Goal: Task Accomplishment & Management: Manage account settings

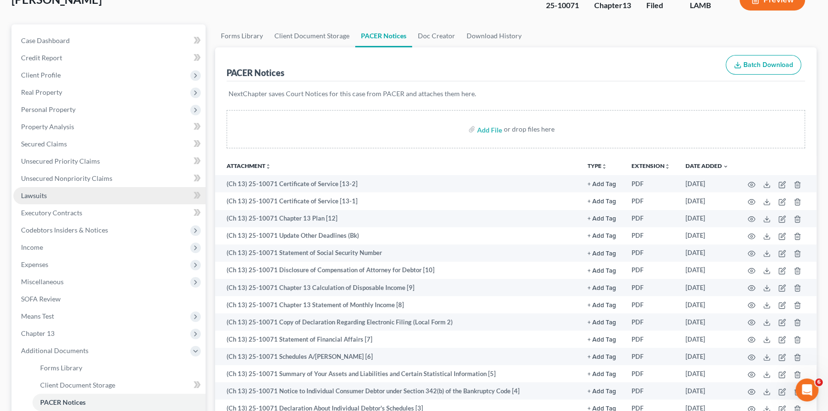
scroll to position [130, 0]
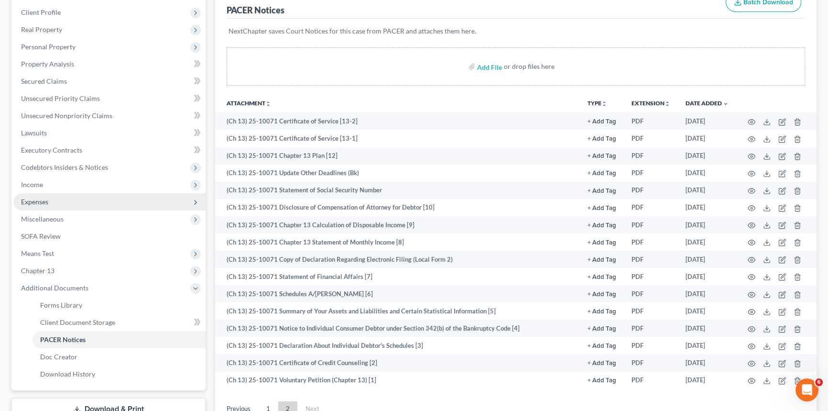
click at [68, 201] on span "Expenses" at bounding box center [109, 201] width 192 height 17
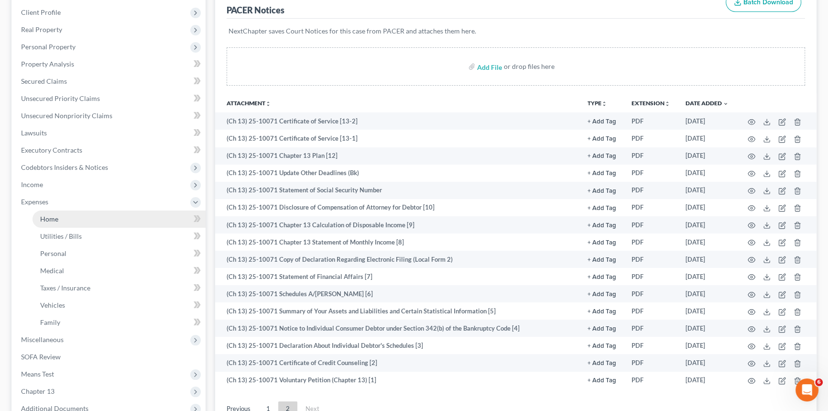
click at [62, 221] on link "Home" at bounding box center [119, 218] width 173 height 17
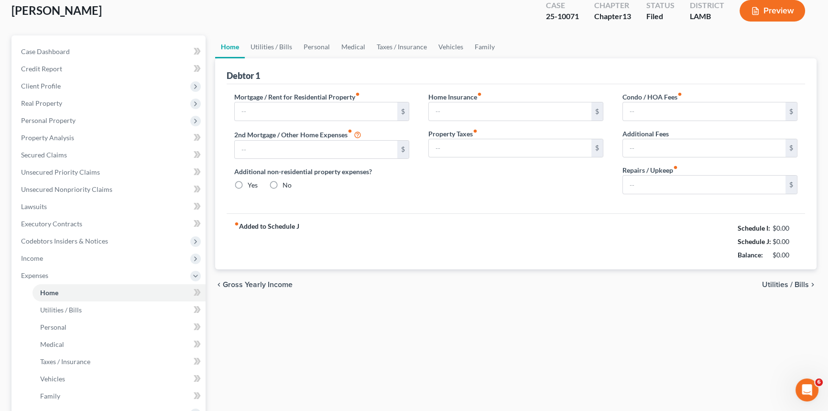
type input "1,324.54"
type input "0.00"
radio input "true"
type input "0.00"
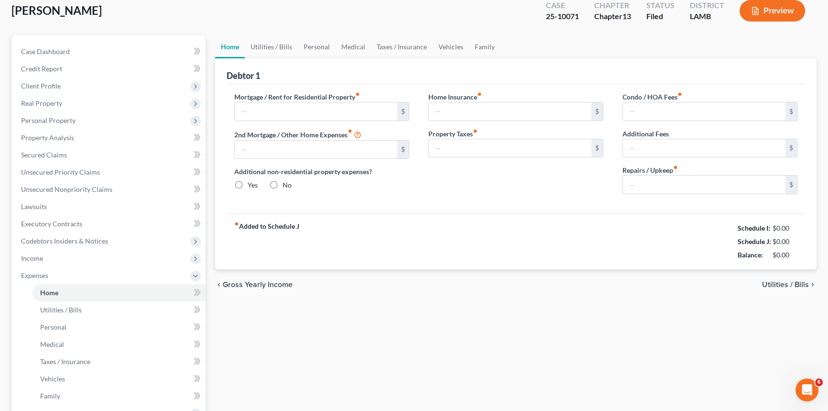
type input "60.00"
type input "0.00"
type input "72.50"
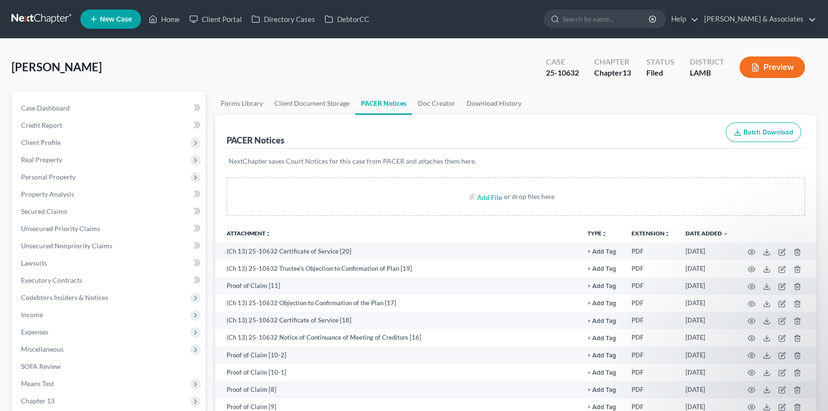
click at [23, 18] on link at bounding box center [41, 19] width 61 height 17
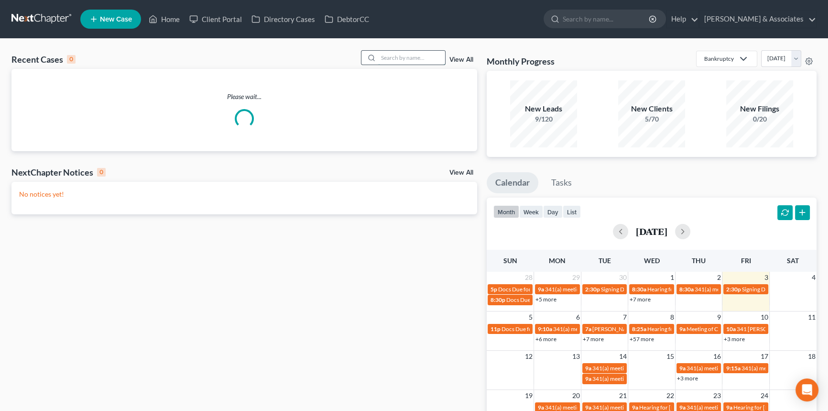
click at [419, 57] on input "search" at bounding box center [411, 58] width 67 height 14
type input "rondre"
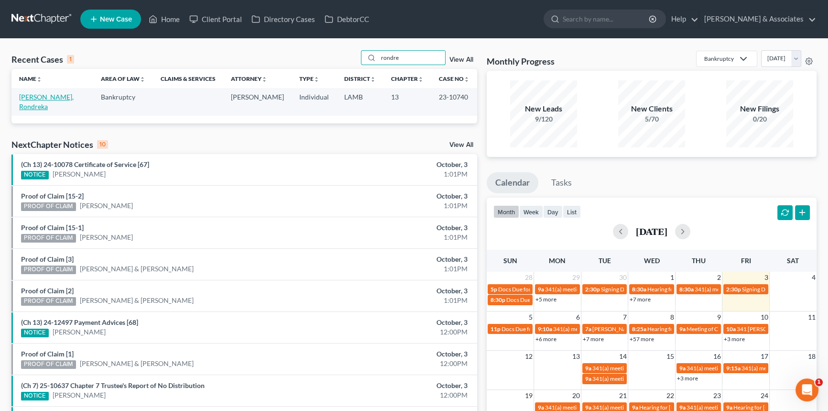
click at [33, 97] on link "Pitts, Rondreka" at bounding box center [46, 102] width 55 height 18
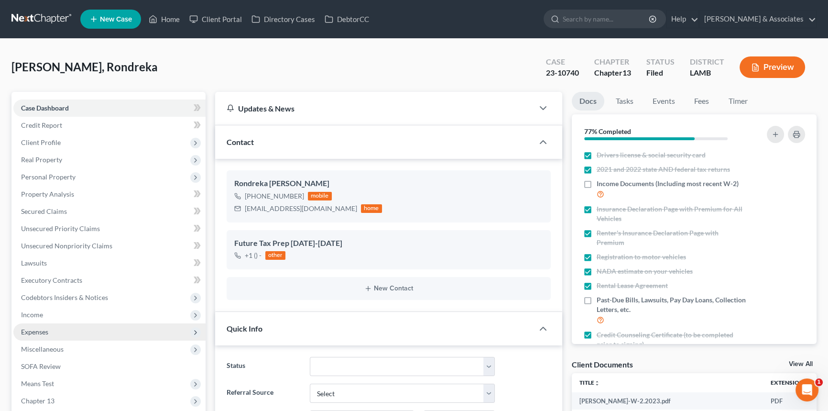
click at [65, 312] on span "Income" at bounding box center [109, 314] width 192 height 17
click at [78, 326] on link "Employment Income" at bounding box center [119, 331] width 173 height 17
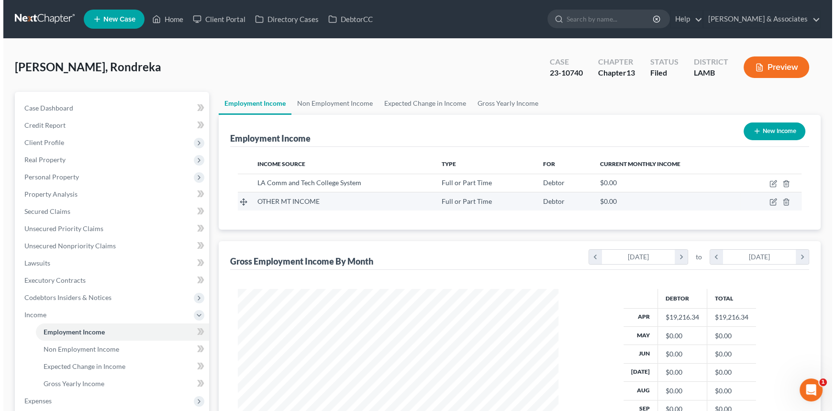
scroll to position [171, 340]
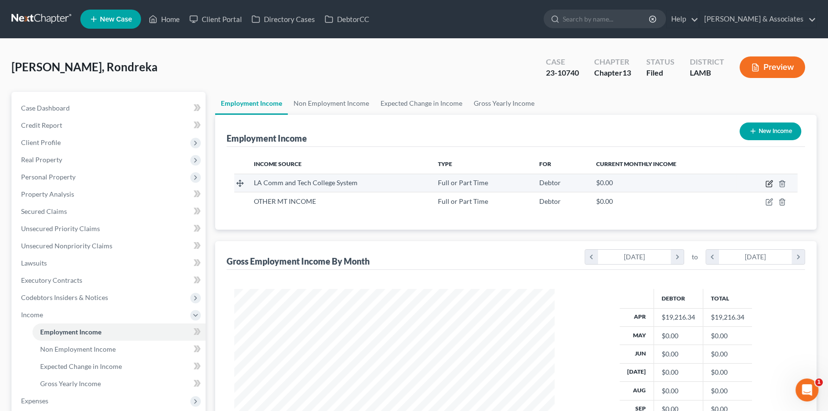
click at [770, 183] on icon "button" at bounding box center [770, 184] width 8 height 8
select select "0"
select select "19"
select select "2"
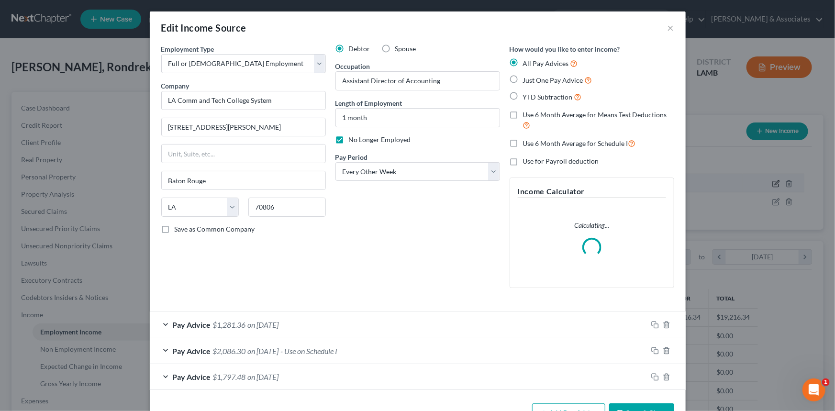
scroll to position [171, 342]
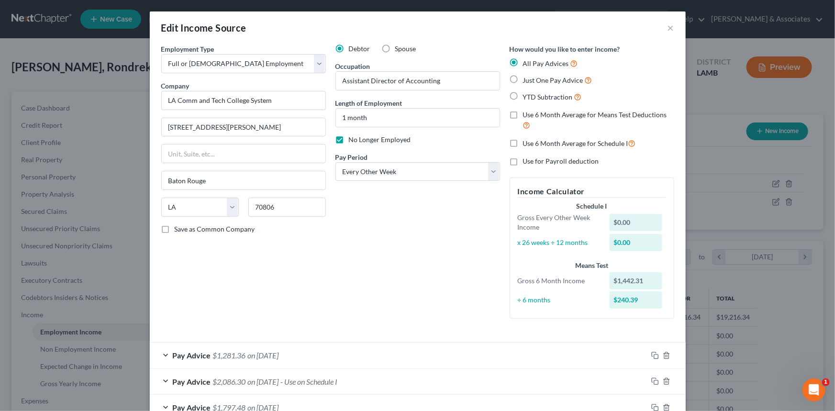
click at [383, 351] on div "Pay Advice $1,281.36 on 04/01/2023" at bounding box center [398, 354] width 497 height 25
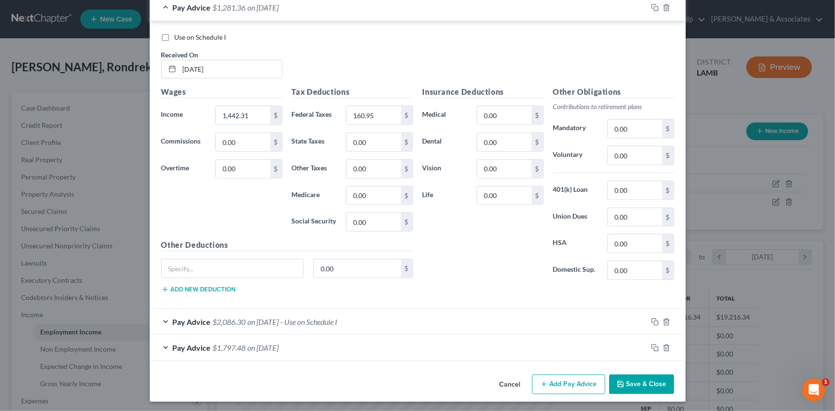
click at [307, 320] on span "- Use on Schedule I" at bounding box center [309, 321] width 57 height 9
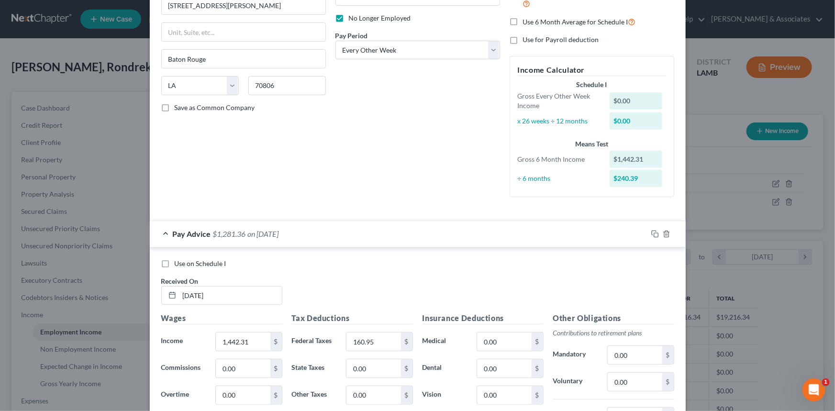
scroll to position [0, 0]
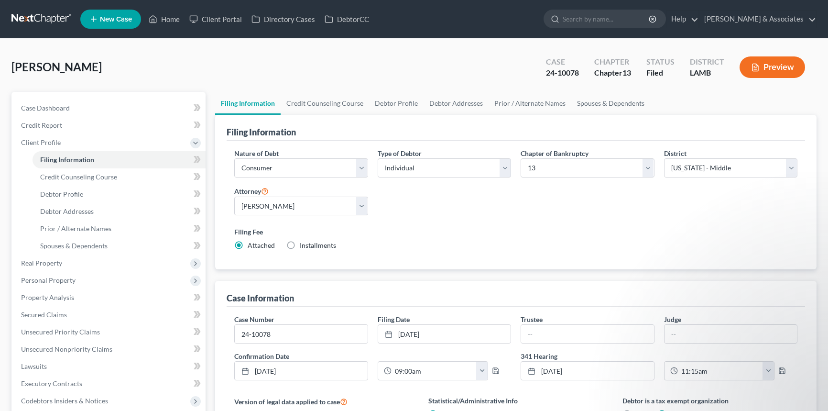
select select "1"
select select "0"
select select "3"
select select "35"
select select "0"
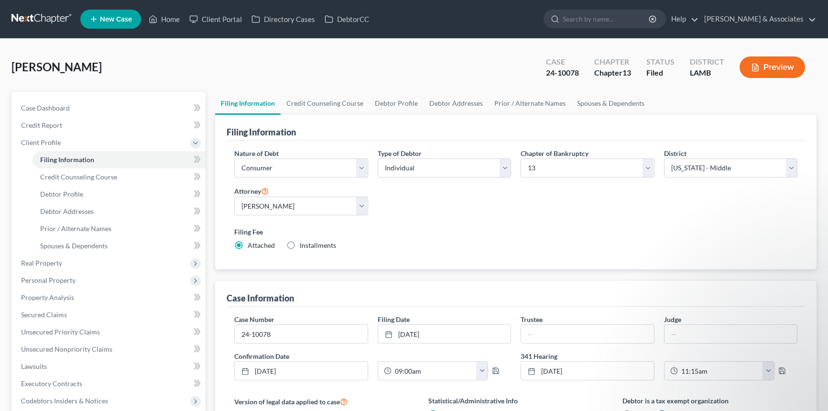
select select "19"
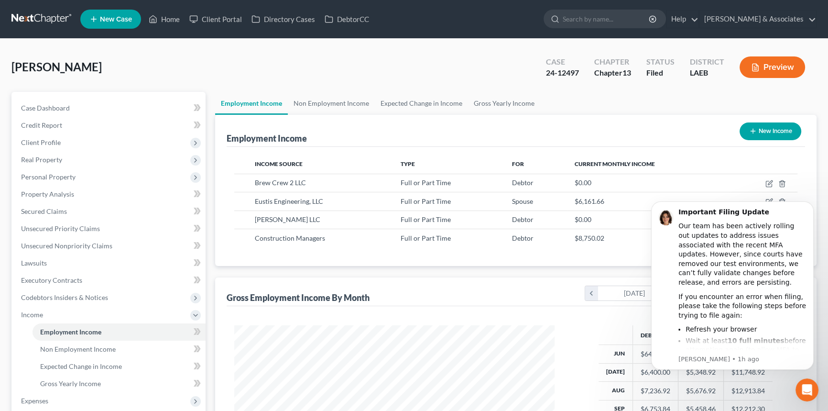
scroll to position [171, 340]
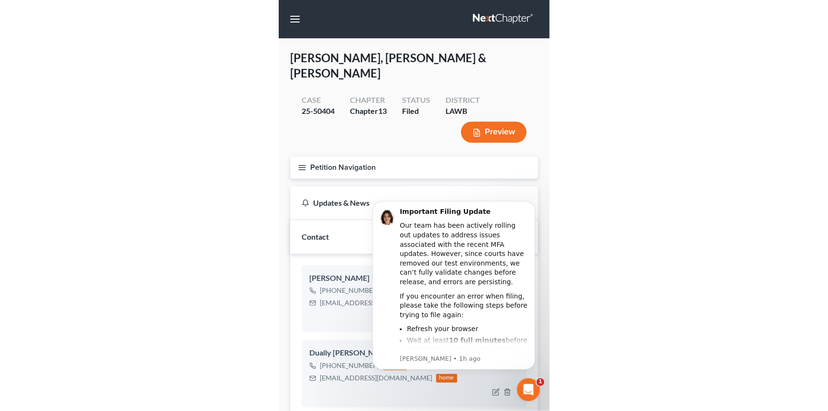
scroll to position [2075, 0]
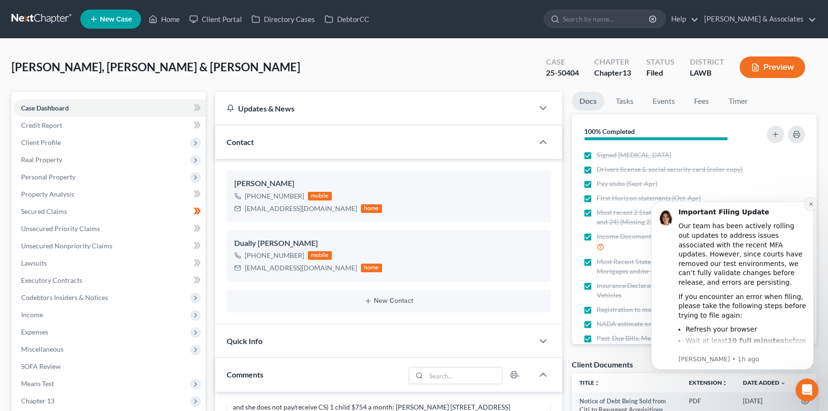
click at [812, 206] on icon "Dismiss notification" at bounding box center [811, 203] width 5 height 5
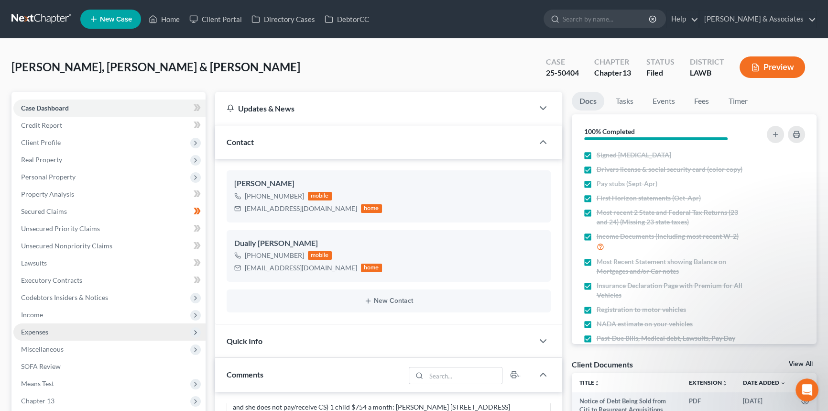
drag, startPoint x: 37, startPoint y: 329, endPoint x: 53, endPoint y: 338, distance: 18.2
click at [37, 329] on span "Expenses" at bounding box center [34, 332] width 27 height 8
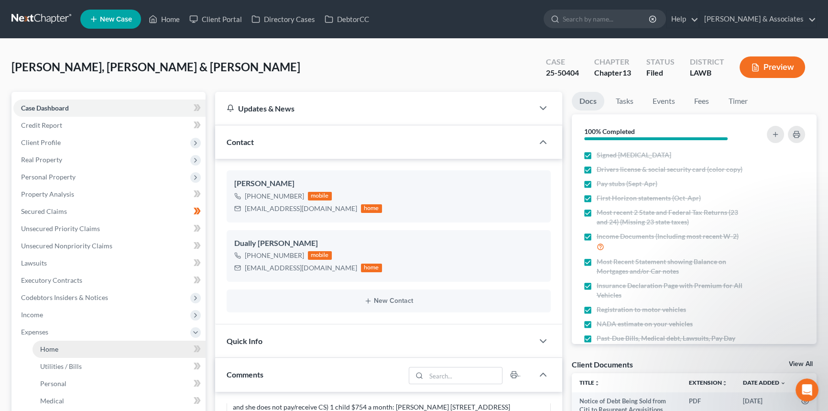
click at [53, 342] on link "Home" at bounding box center [119, 349] width 173 height 17
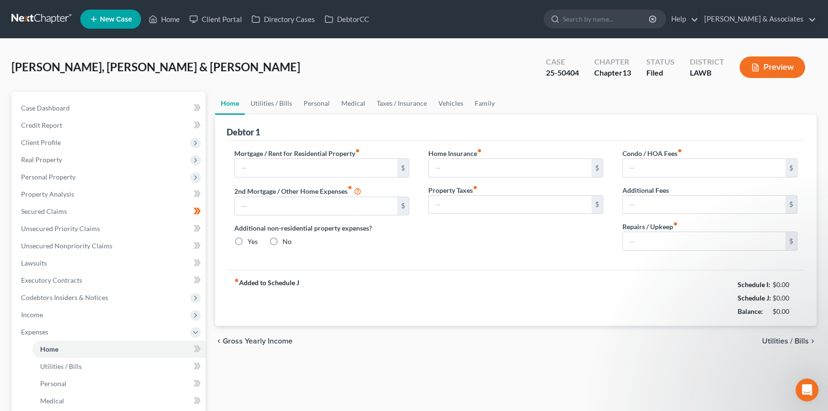
type input "1,743.27"
type input "0.00"
radio input "true"
type input "37.66"
type input "0.00"
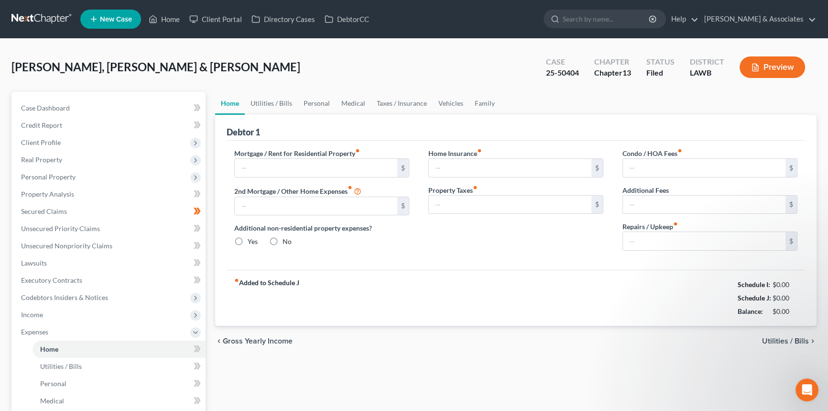
type input "46.00"
type input "0.00"
drag, startPoint x: 787, startPoint y: 309, endPoint x: 722, endPoint y: 287, distance: 68.8
click at [725, 287] on div "Schedule I: $6,573.62 Schedule J: $6,492.16 Balance: $81.46" at bounding box center [761, 298] width 73 height 40
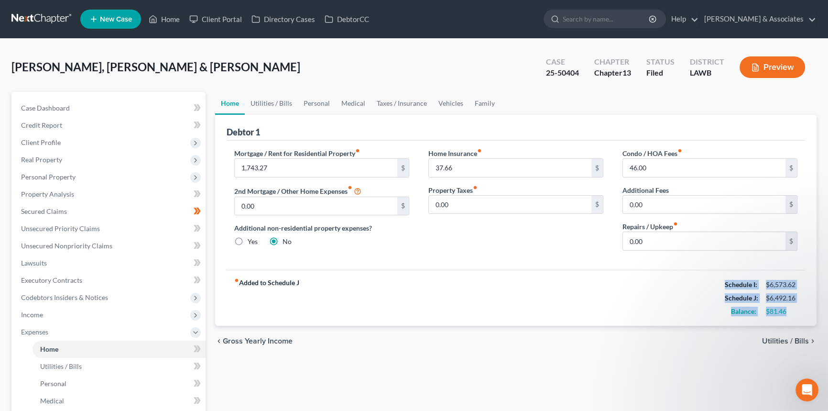
click at [722, 287] on div "Schedule I:" at bounding box center [740, 285] width 41 height 10
drag, startPoint x: 723, startPoint y: 286, endPoint x: 806, endPoint y: 315, distance: 88.5
click at [806, 315] on div "Debtor 1 Mortgage / Rent for Residential Property fiber_manual_record 1,743.27 …" at bounding box center [516, 220] width 602 height 211
click at [794, 315] on div "$81.46" at bounding box center [782, 312] width 32 height 10
click at [278, 96] on link "Utilities / Bills" at bounding box center [271, 103] width 53 height 23
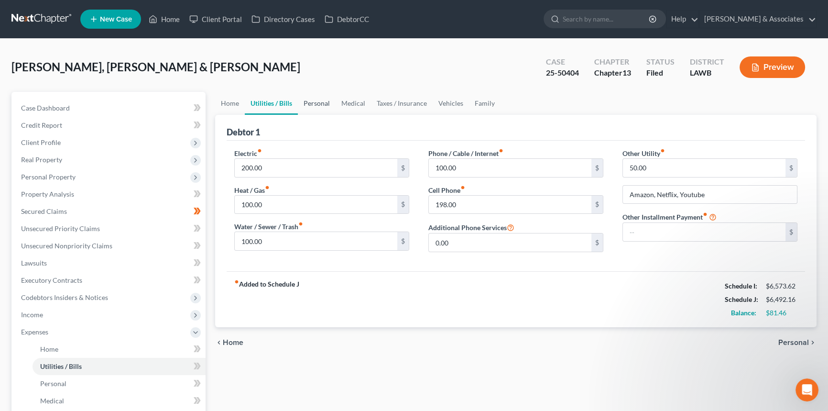
click at [324, 98] on link "Personal" at bounding box center [317, 103] width 38 height 23
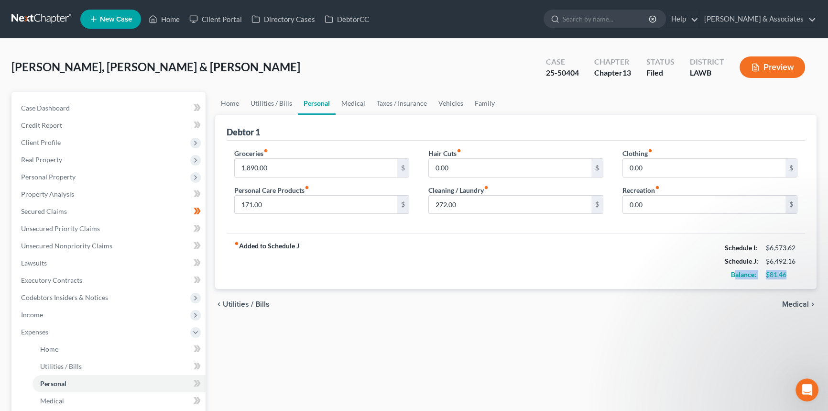
drag, startPoint x: 774, startPoint y: 277, endPoint x: 737, endPoint y: 276, distance: 37.8
click at [737, 276] on div "Balance: $81.46" at bounding box center [761, 274] width 82 height 13
click at [691, 323] on div "Home Utilities / Bills Personal Medical Taxes / Insurance Vehicles Family Debto…" at bounding box center [515, 351] width 611 height 518
click at [344, 106] on link "Medical" at bounding box center [353, 103] width 35 height 23
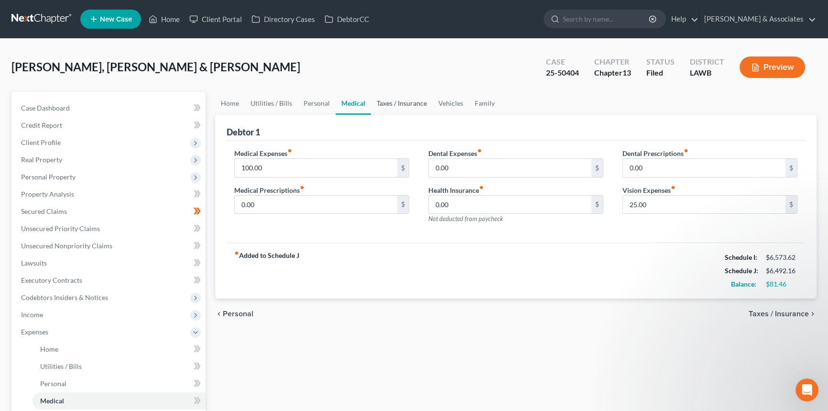
click at [380, 107] on link "Taxes / Insurance" at bounding box center [402, 103] width 62 height 23
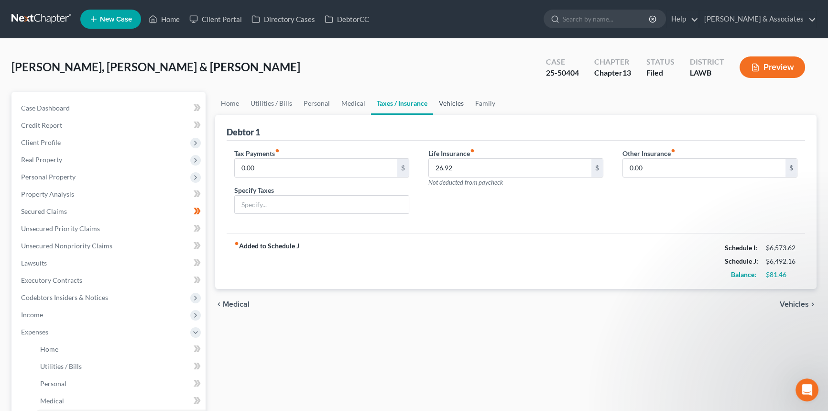
click at [435, 107] on link "Vehicles" at bounding box center [451, 103] width 36 height 23
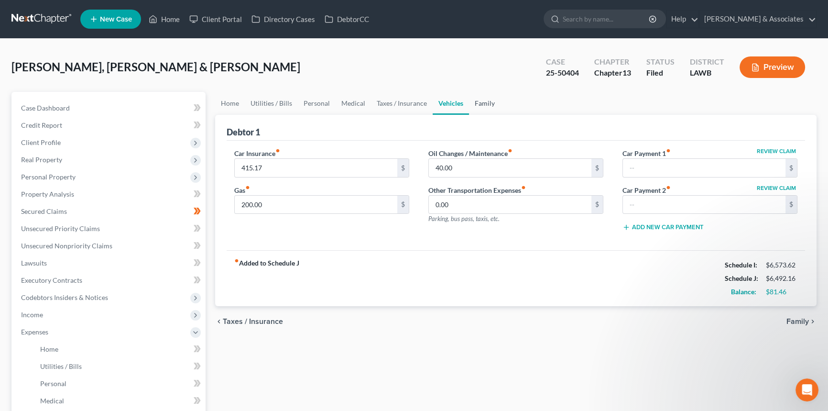
click at [483, 103] on link "Family" at bounding box center [485, 103] width 32 height 23
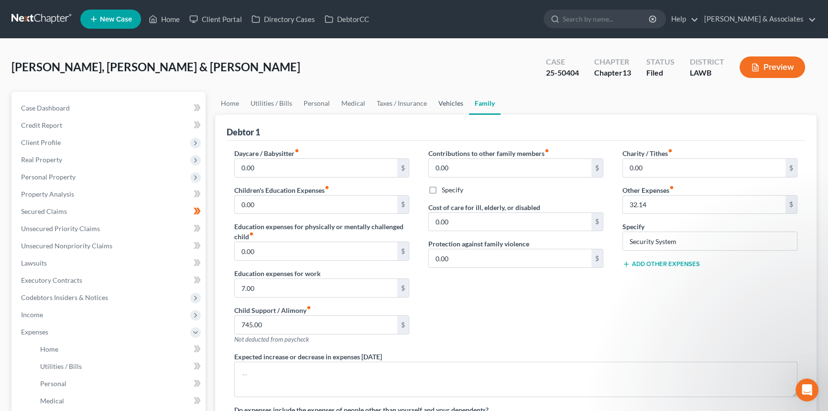
click at [464, 97] on link "Vehicles" at bounding box center [451, 103] width 36 height 23
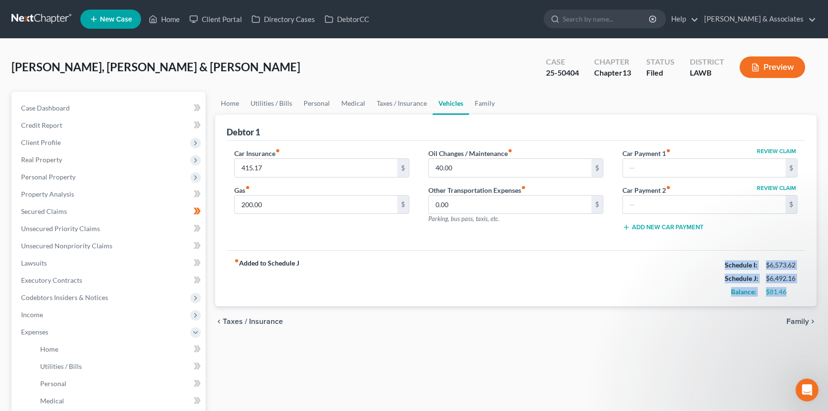
drag, startPoint x: 770, startPoint y: 285, endPoint x: 713, endPoint y: 261, distance: 61.9
click at [713, 261] on div "fiber_manual_record Added to Schedule J Schedule I: $6,573.62 Schedule J: $6,49…" at bounding box center [516, 278] width 579 height 56
click at [713, 315] on div "chevron_left Taxes / Insurance Family chevron_right" at bounding box center [516, 321] width 602 height 31
click at [314, 113] on link "Personal" at bounding box center [317, 103] width 38 height 23
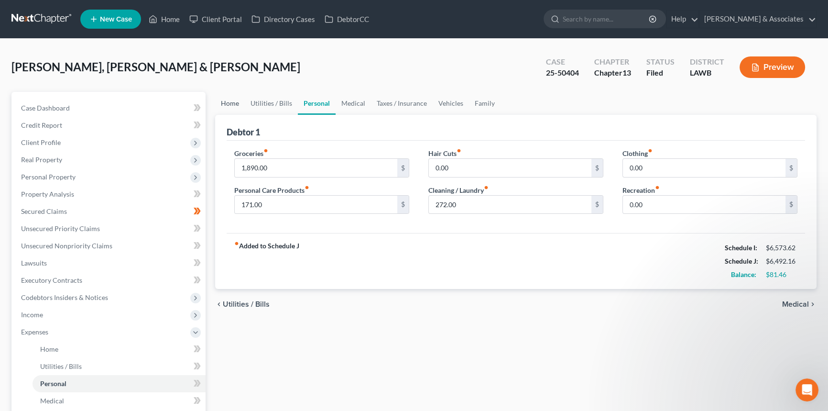
click at [234, 106] on link "Home" at bounding box center [230, 103] width 30 height 23
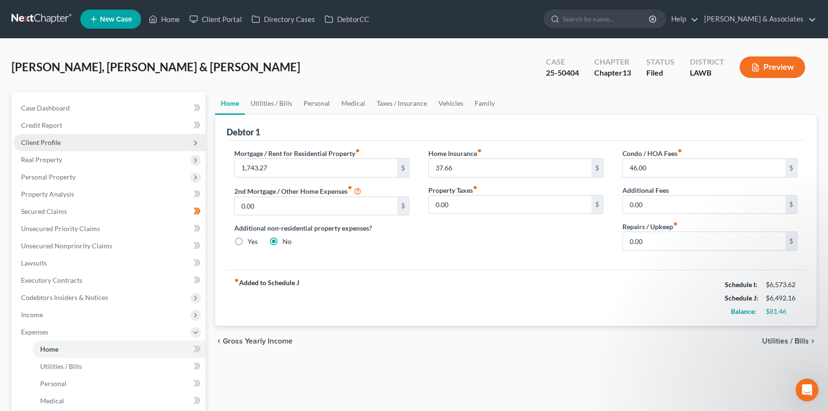
click at [93, 140] on span "Client Profile" at bounding box center [109, 142] width 192 height 17
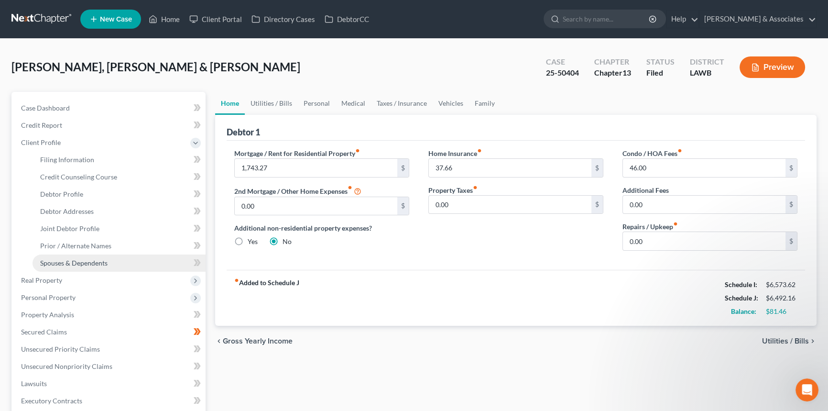
click at [98, 267] on link "Spouses & Dependents" at bounding box center [119, 262] width 173 height 17
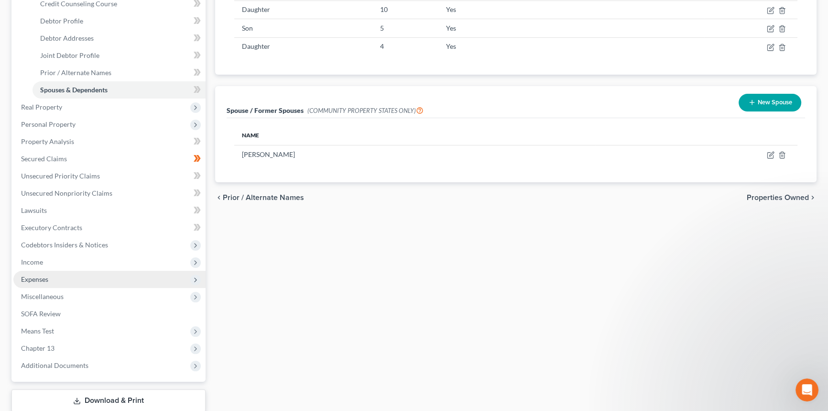
scroll to position [174, 0]
click at [43, 277] on span "Expenses" at bounding box center [34, 279] width 27 height 8
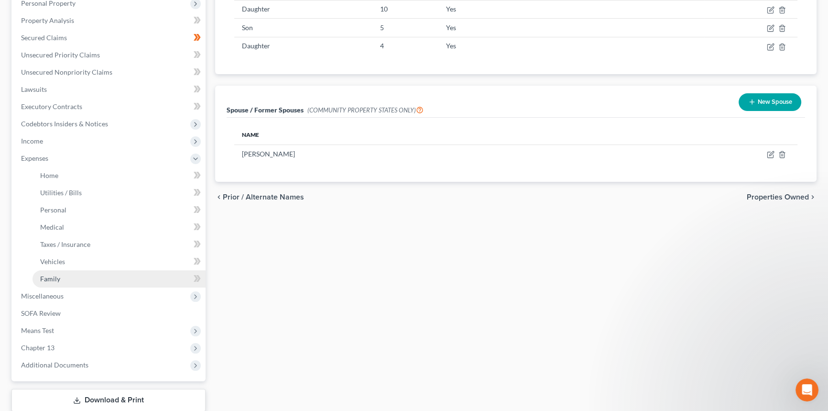
click at [78, 277] on link "Family" at bounding box center [119, 278] width 173 height 17
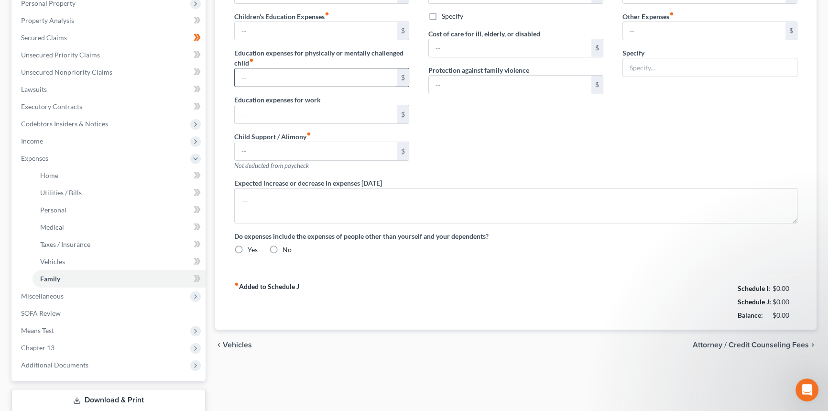
scroll to position [13, 0]
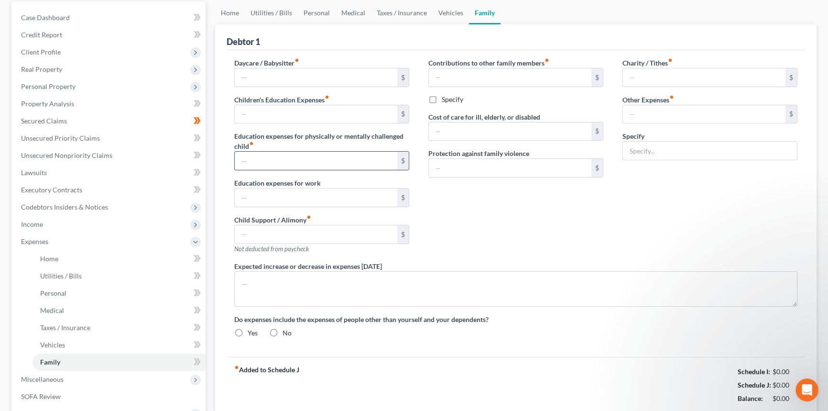
type input "0.00"
type input "7.00"
type input "745.00"
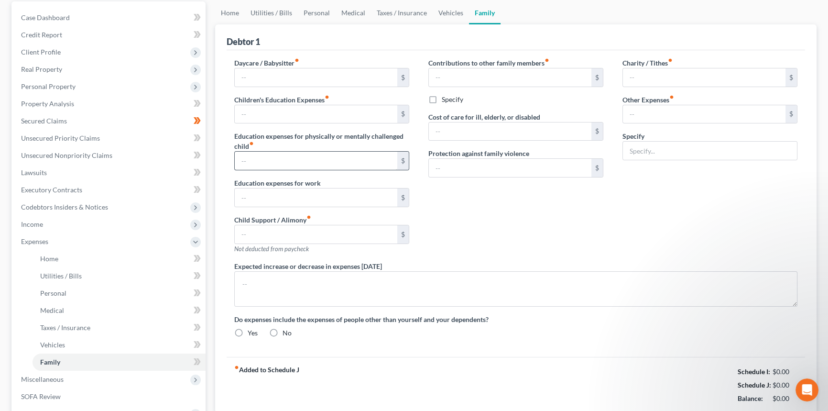
type input "0.00"
type input "32.14"
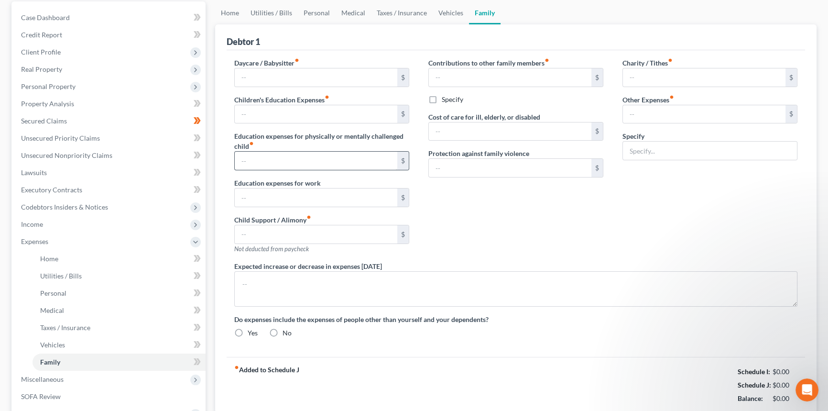
type input "Security System"
radio input "true"
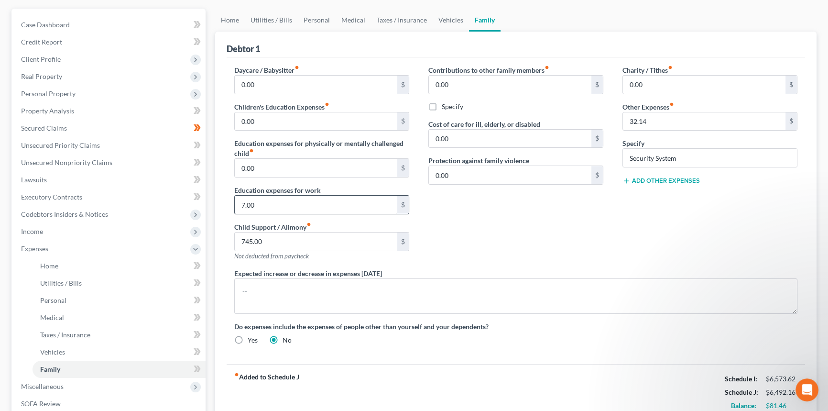
scroll to position [87, 0]
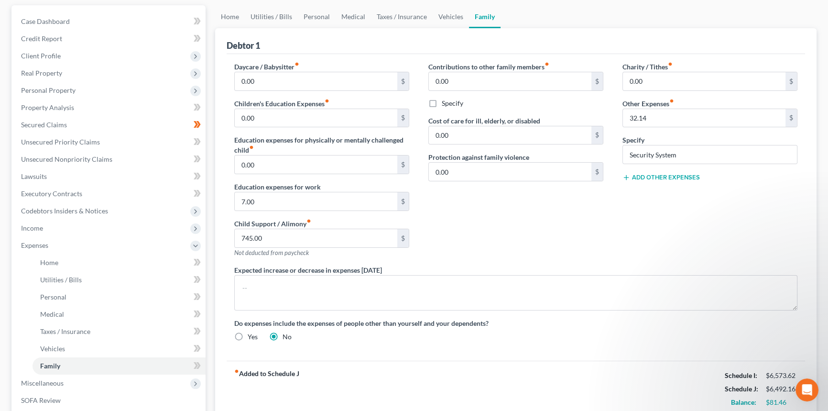
click at [483, 252] on div "Contributions to other family members fiber_manual_record 0.00 $ Specify Cost o…" at bounding box center [516, 163] width 194 height 203
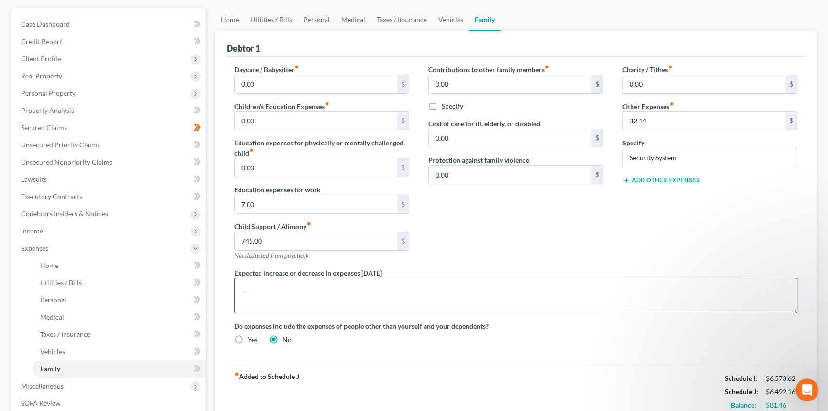
scroll to position [0, 0]
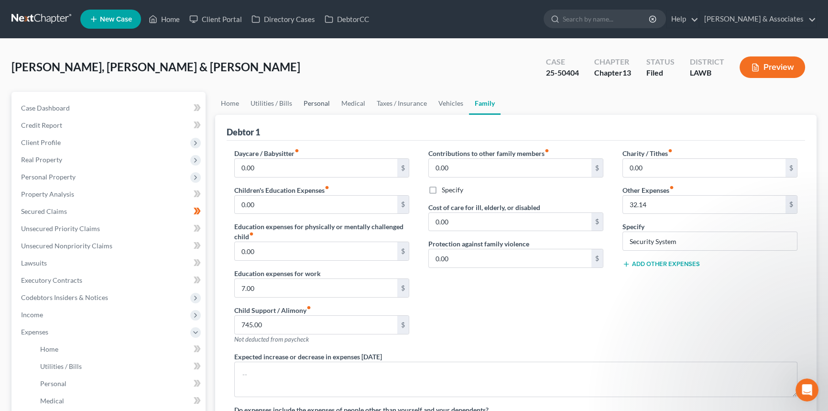
click at [319, 99] on link "Personal" at bounding box center [317, 103] width 38 height 23
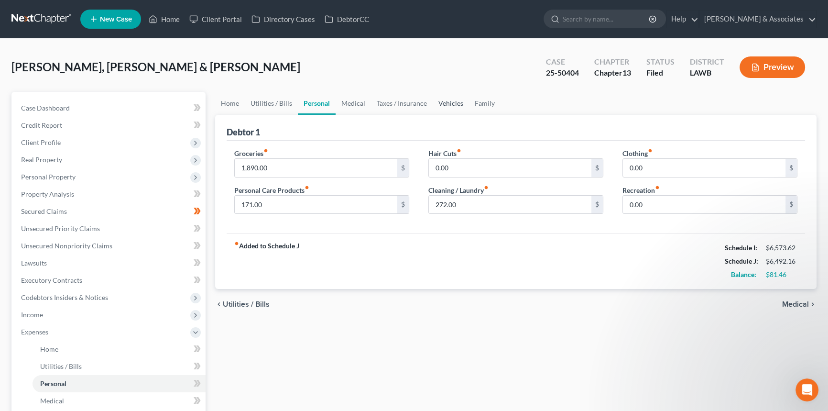
click at [438, 104] on link "Vehicles" at bounding box center [451, 103] width 36 height 23
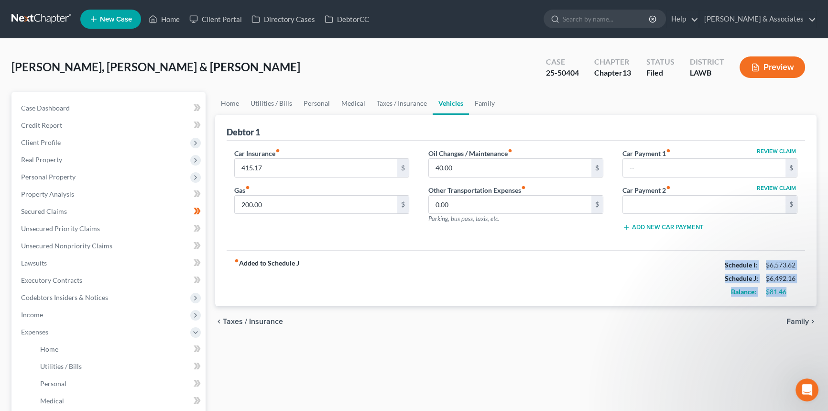
drag, startPoint x: 785, startPoint y: 291, endPoint x: 722, endPoint y: 261, distance: 70.0
click at [725, 261] on div "Schedule I: $6,573.62 Schedule J: $6,492.16 Balance: $81.46" at bounding box center [761, 278] width 73 height 40
click at [722, 261] on div "Schedule I:" at bounding box center [740, 265] width 41 height 10
drag, startPoint x: 723, startPoint y: 262, endPoint x: 812, endPoint y: 294, distance: 94.6
click at [812, 294] on div "Debtor 1 Car Insurance fiber_manual_record 415.17 $ Gas fiber_manual_record 200…" at bounding box center [516, 211] width 602 height 192
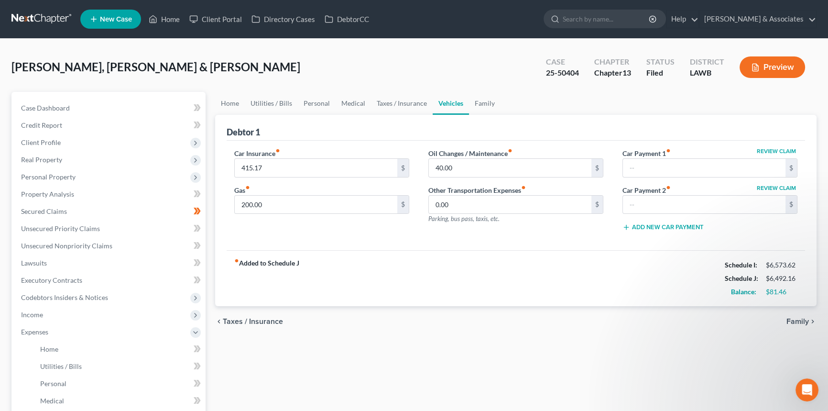
click at [669, 352] on div "Home Utilities / Bills Personal Medical Taxes / Insurance Vehicles Family Debto…" at bounding box center [515, 351] width 611 height 518
click at [721, 272] on div "Schedule J: $6,492.16" at bounding box center [761, 278] width 82 height 13
drag, startPoint x: 722, startPoint y: 262, endPoint x: 800, endPoint y: 287, distance: 82.3
click at [798, 287] on div "Schedule I: $6,573.62 Schedule J: $6,492.16 Balance: $81.46" at bounding box center [761, 278] width 73 height 40
click at [672, 323] on div "chevron_left Taxes / Insurance Family chevron_right" at bounding box center [516, 321] width 602 height 31
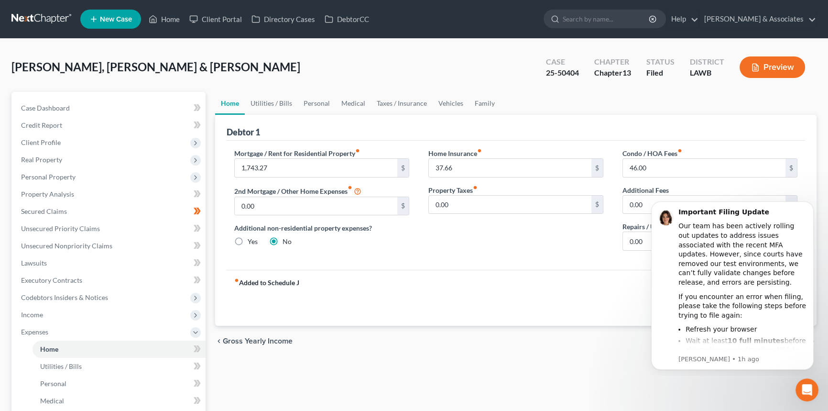
click at [28, 19] on link at bounding box center [41, 19] width 61 height 17
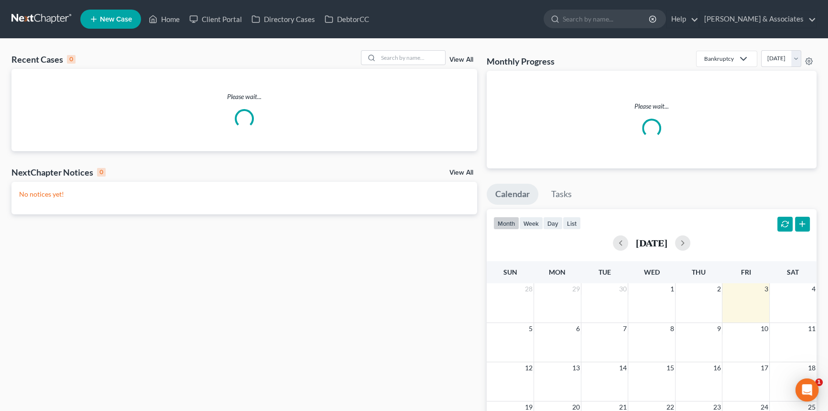
click at [409, 67] on div "Recent Cases 0 View All" at bounding box center [244, 59] width 466 height 19
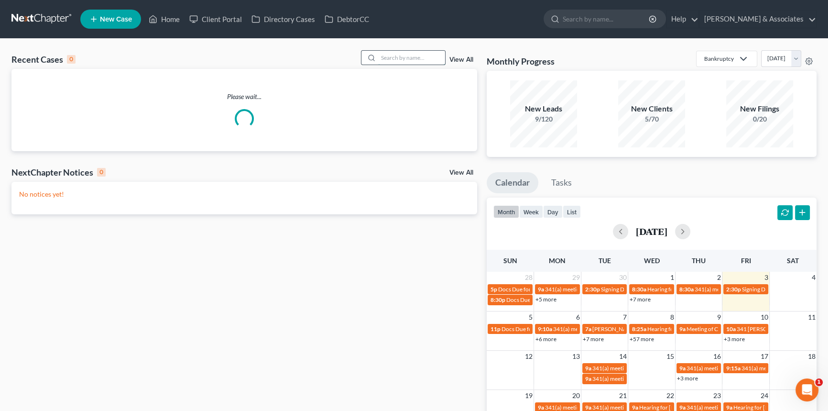
click at [409, 62] on input "search" at bounding box center [411, 58] width 67 height 14
type input "rodrig"
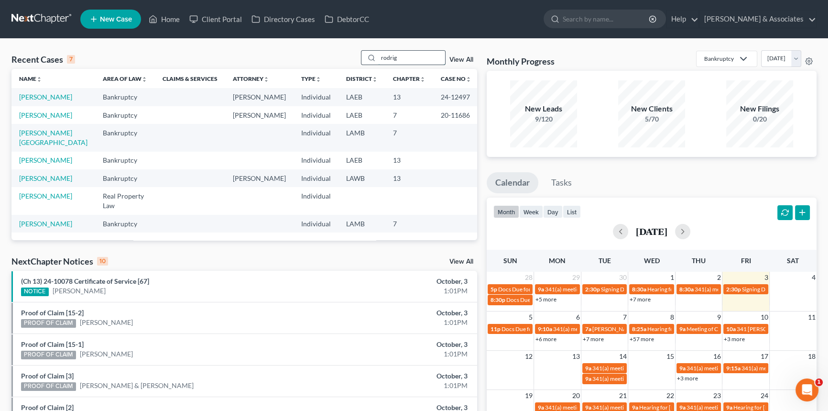
click at [407, 57] on input "rodrig" at bounding box center [411, 58] width 67 height 14
click at [42, 96] on link "Rodrigue, Roland" at bounding box center [45, 97] width 53 height 8
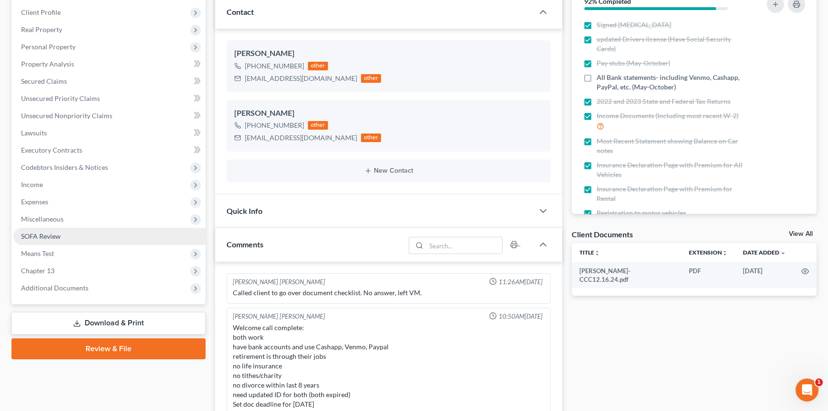
scroll to position [2601, 0]
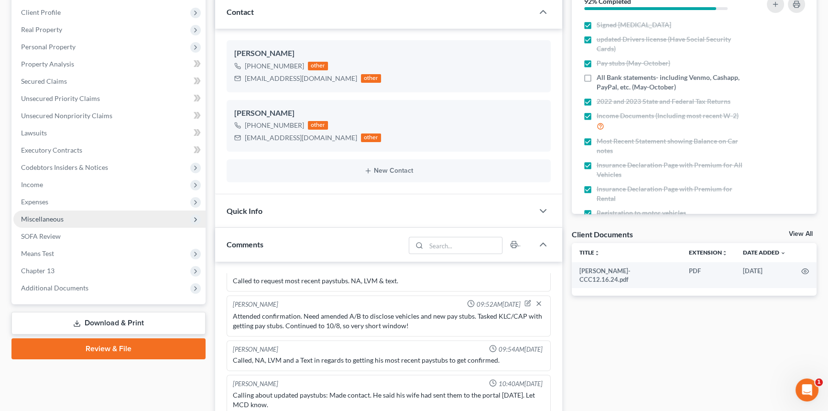
click at [68, 216] on span "Miscellaneous" at bounding box center [109, 218] width 192 height 17
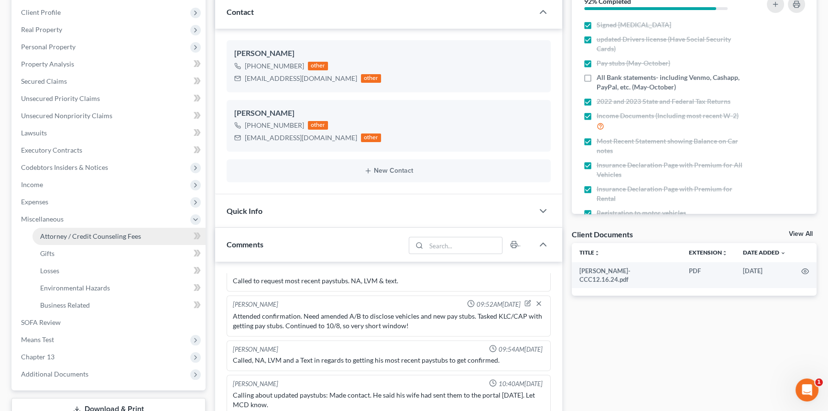
click at [66, 234] on span "Attorney / Credit Counseling Fees" at bounding box center [90, 236] width 101 height 8
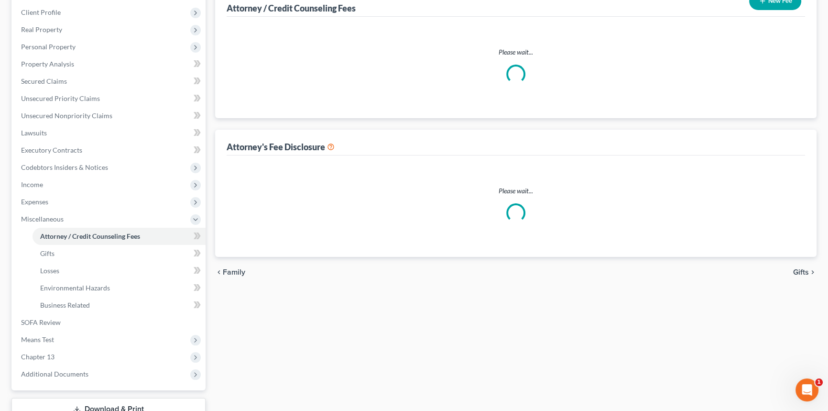
scroll to position [30, 0]
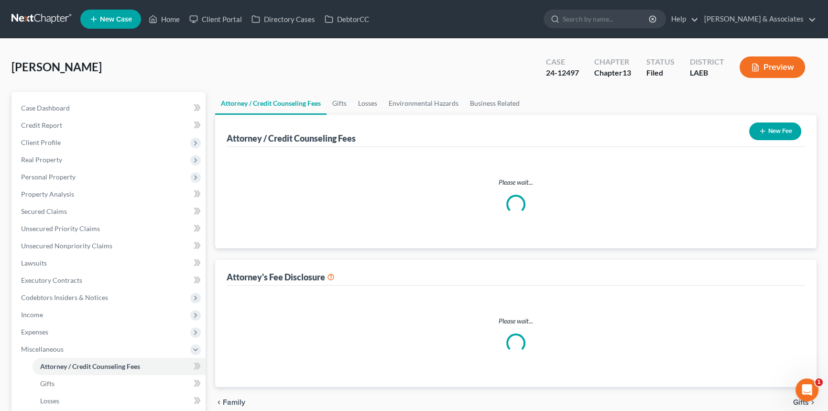
select select "6"
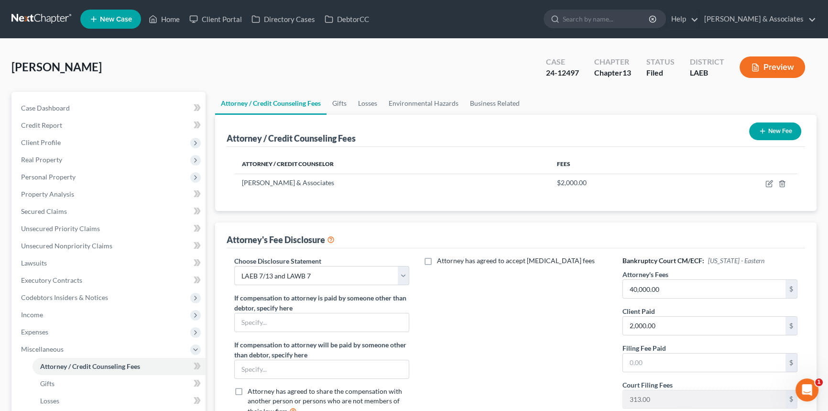
scroll to position [0, 0]
click at [634, 287] on input "40,000.00" at bounding box center [704, 289] width 163 height 18
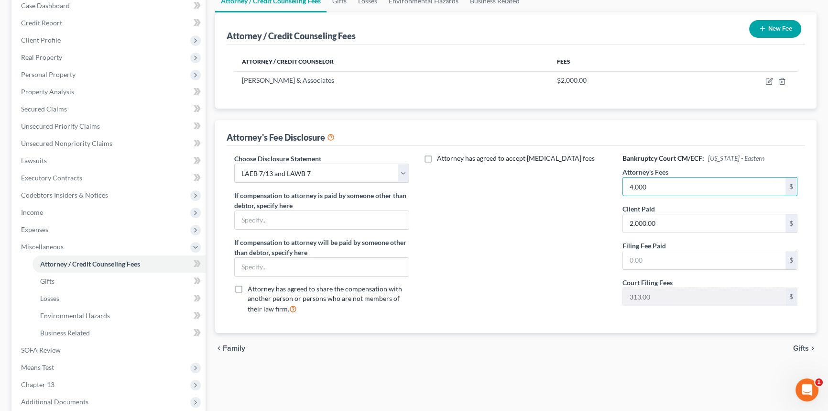
scroll to position [199, 0]
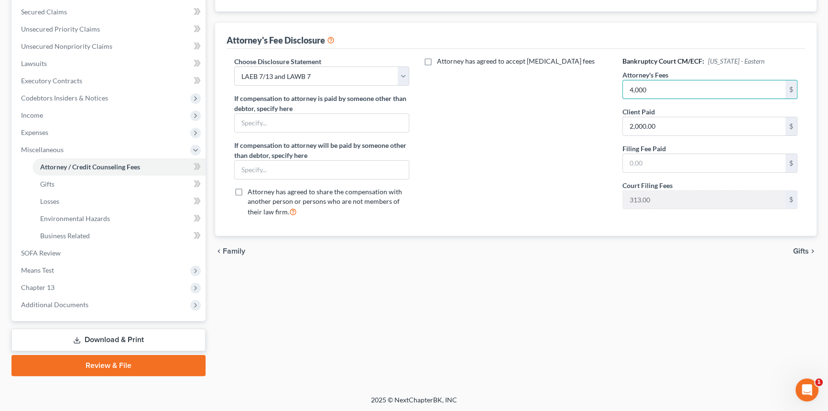
type input "4,000"
click at [85, 337] on link "Download & Print" at bounding box center [108, 340] width 194 height 22
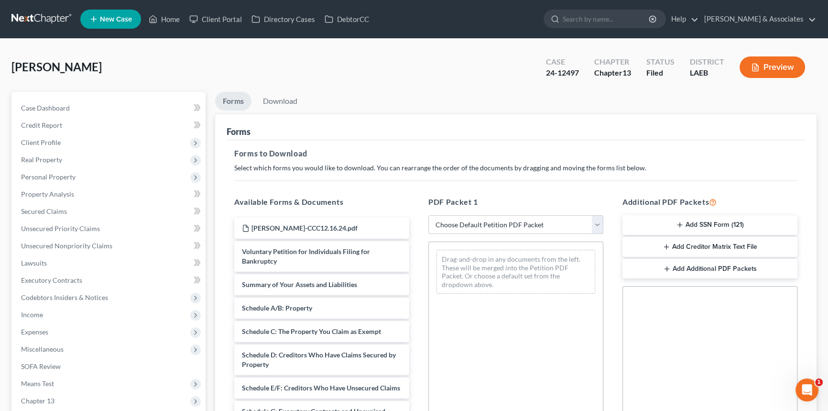
click at [478, 227] on select "Choose Default Petition PDF Packet Complete Bankruptcy Petition (all forms and …" at bounding box center [516, 224] width 175 height 19
select select "2"
click at [429, 215] on select "Choose Default Petition PDF Packet Complete Bankruptcy Petition (all forms and …" at bounding box center [516, 224] width 175 height 19
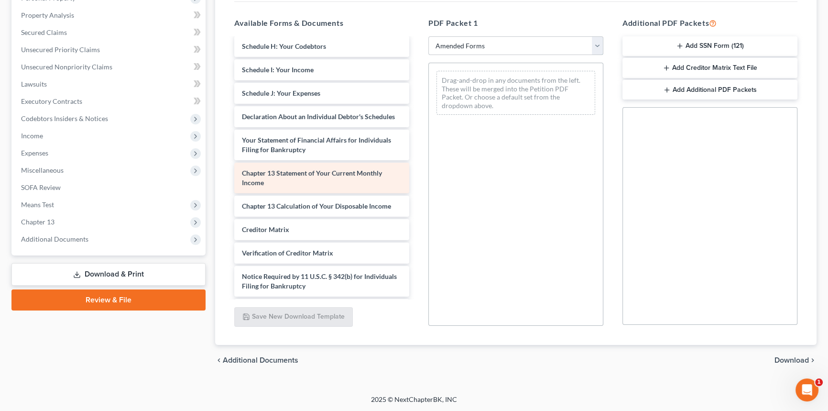
scroll to position [237, 0]
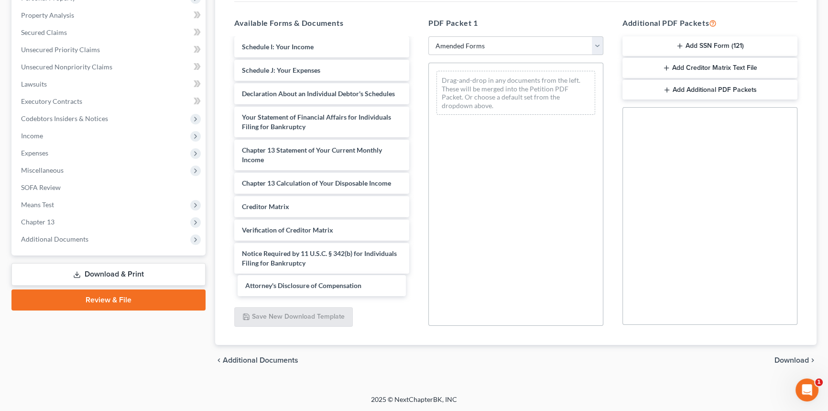
drag, startPoint x: 323, startPoint y: 286, endPoint x: 543, endPoint y: 211, distance: 232.5
click at [417, 207] on div "Attorney's Disclosure of Compensation Voluntary Petition for Individuals Filing…" at bounding box center [322, 58] width 190 height 477
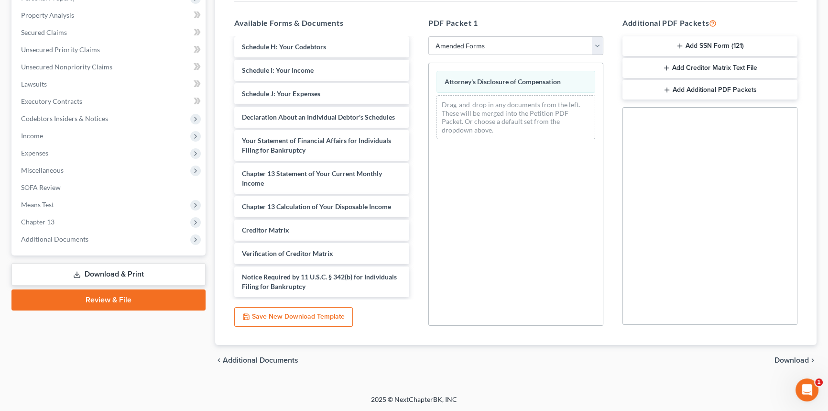
click at [790, 363] on span "Download" at bounding box center [792, 360] width 34 height 8
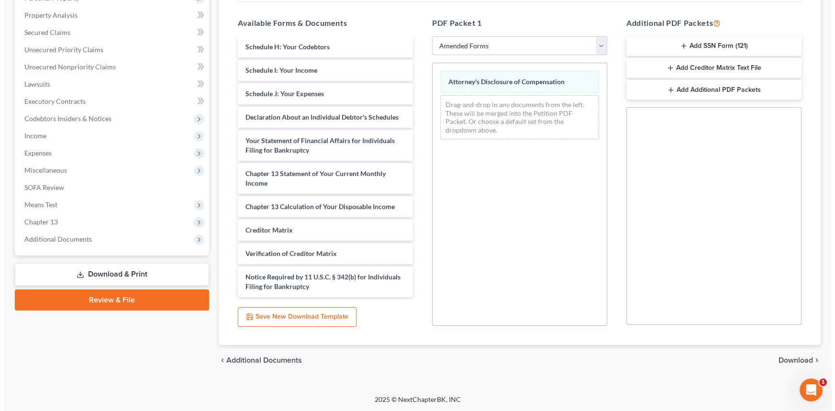
scroll to position [113, 0]
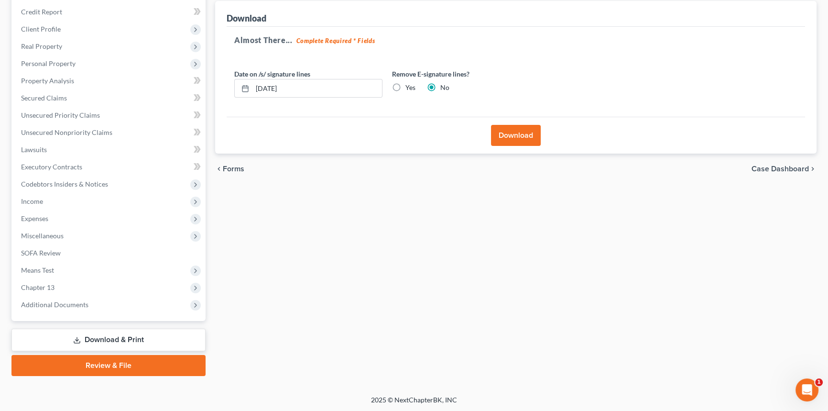
click at [526, 132] on button "Download" at bounding box center [516, 135] width 50 height 21
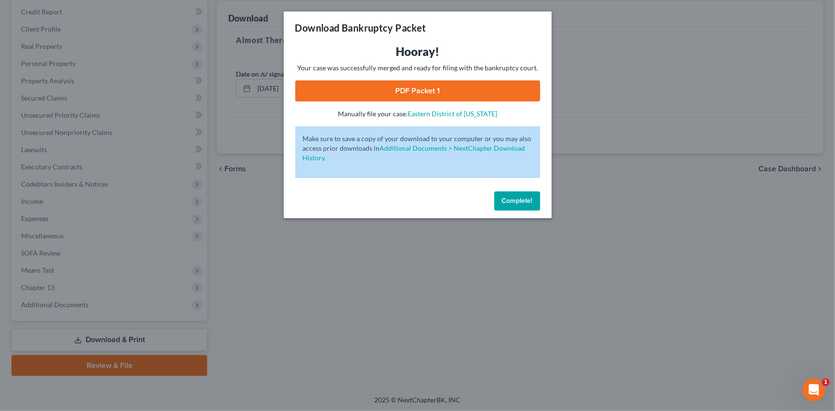
click at [440, 78] on div "Hooray! Your case was successfully merged and ready for filing with the bankrup…" at bounding box center [417, 81] width 245 height 75
click at [440, 86] on link "PDF Packet 1" at bounding box center [417, 90] width 245 height 21
click at [517, 204] on span "Complete!" at bounding box center [517, 201] width 31 height 8
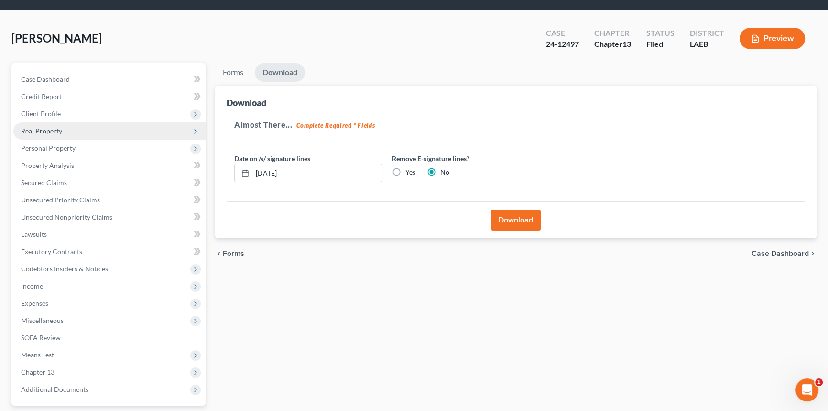
scroll to position [0, 0]
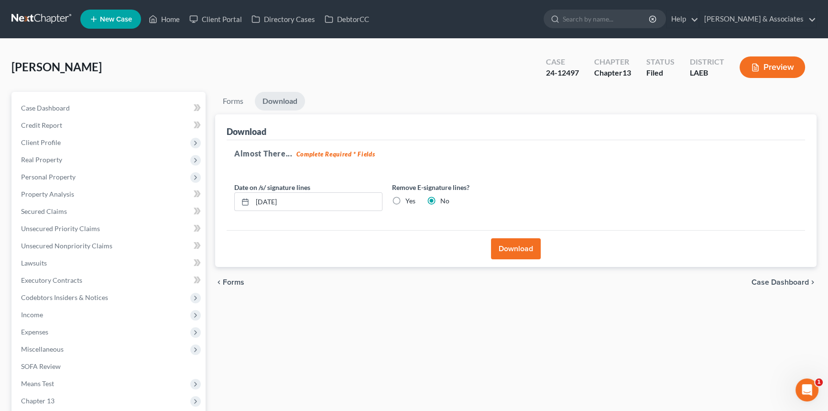
click at [40, 28] on nav "Home New Case Client Portal Directory Cases DebtorCC Diment & Associates postp@…" at bounding box center [414, 19] width 828 height 38
click at [39, 20] on link at bounding box center [41, 19] width 61 height 17
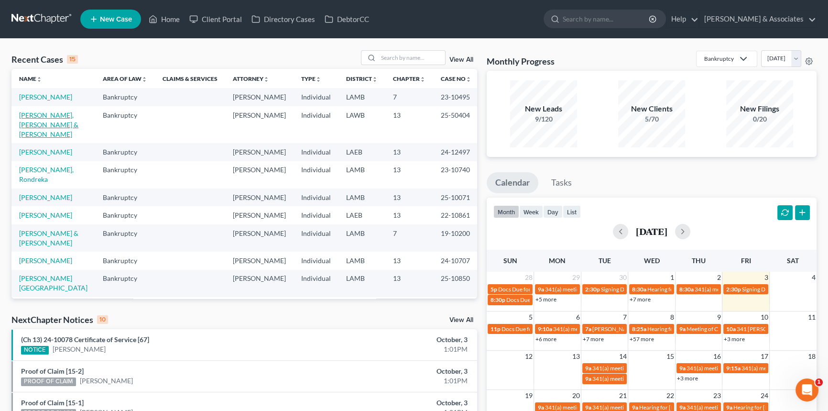
click at [46, 111] on link "[PERSON_NAME], [PERSON_NAME] & [PERSON_NAME]" at bounding box center [48, 124] width 59 height 27
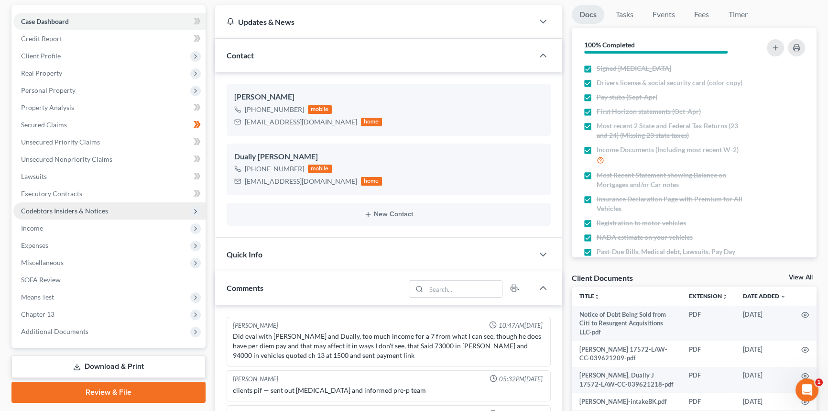
scroll to position [2080, 0]
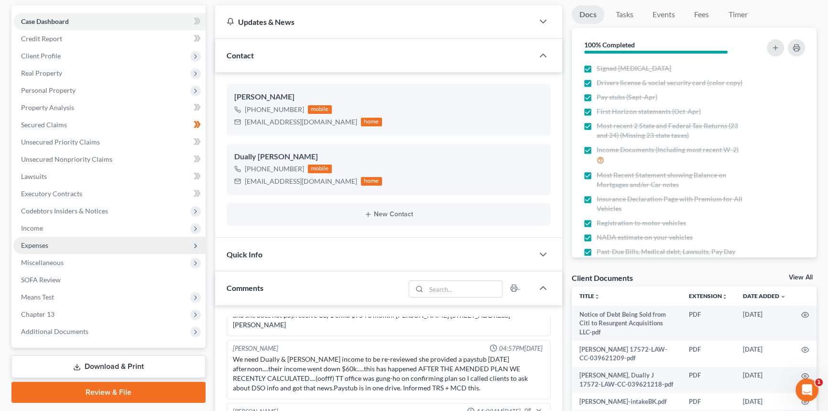
click at [54, 243] on span "Expenses" at bounding box center [109, 245] width 192 height 17
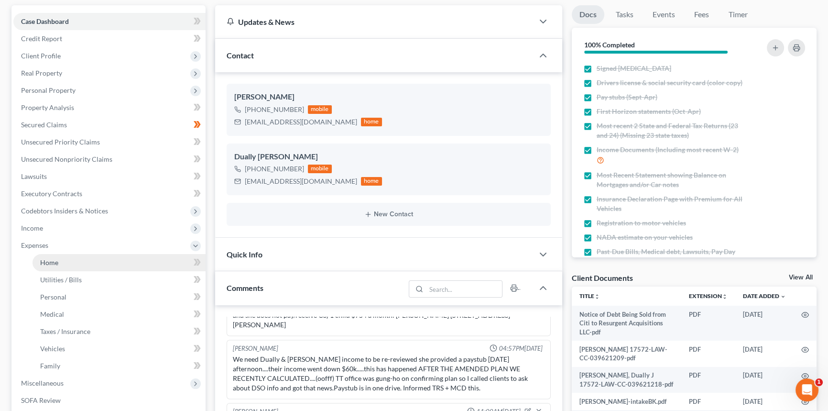
click at [51, 260] on span "Home" at bounding box center [49, 262] width 18 height 8
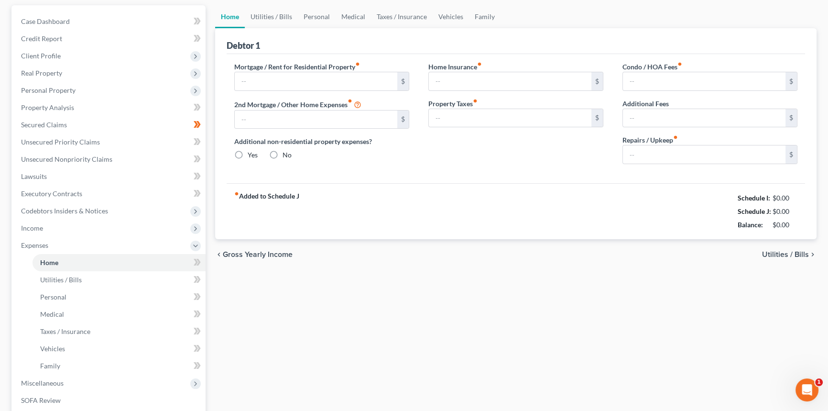
scroll to position [8, 0]
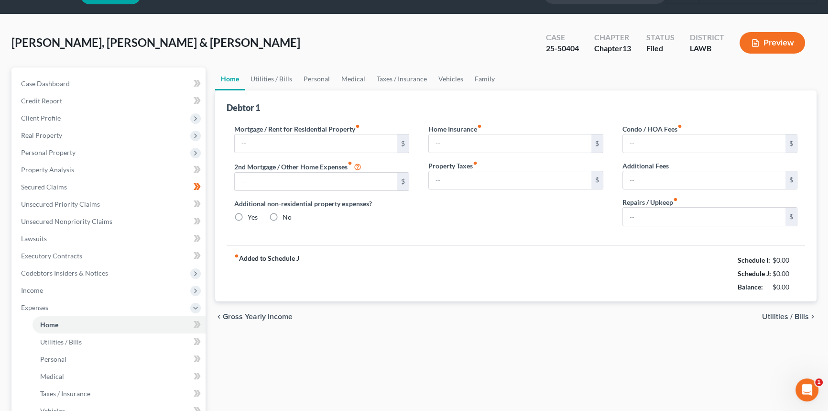
type input "1,743.27"
type input "0.00"
radio input "true"
type input "37.66"
type input "0.00"
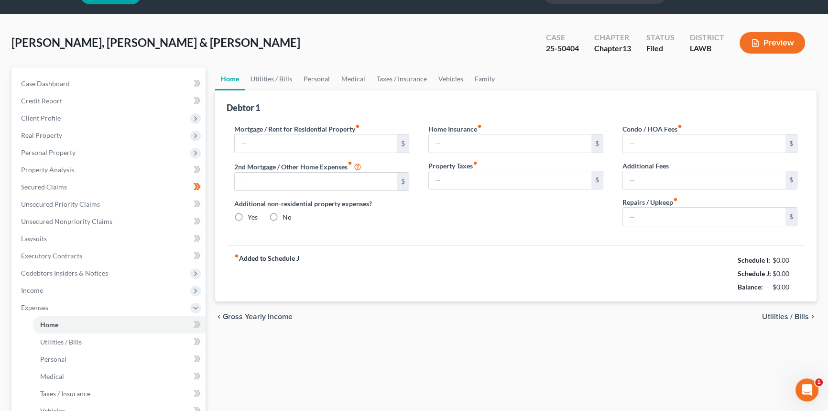
type input "46.00"
type input "0.00"
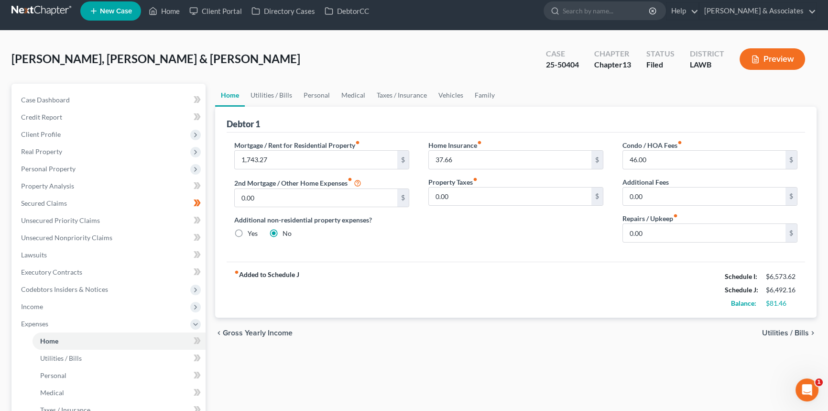
scroll to position [0, 0]
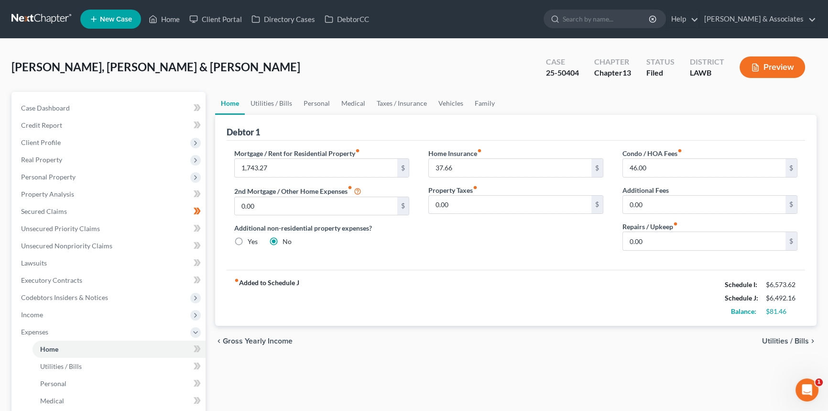
click at [584, 341] on div "chevron_left Gross Yearly Income Utilities / Bills chevron_right" at bounding box center [516, 341] width 602 height 31
click at [322, 100] on link "Personal" at bounding box center [317, 103] width 38 height 23
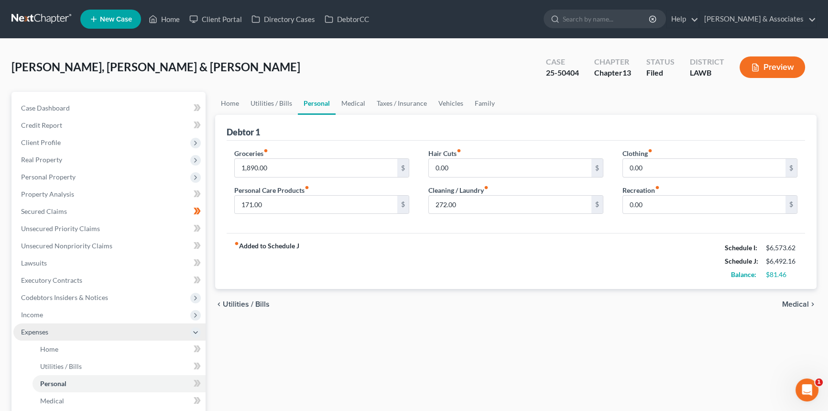
click at [52, 329] on span "Expenses" at bounding box center [109, 331] width 192 height 17
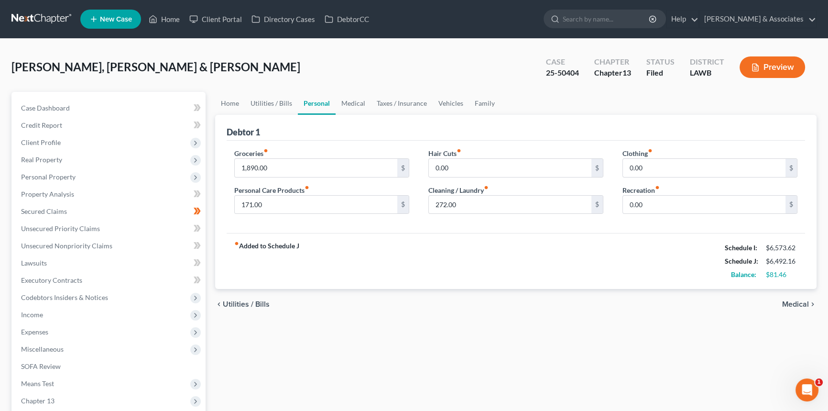
click at [411, 296] on div "chevron_left Utilities / Bills Medical chevron_right" at bounding box center [516, 304] width 602 height 31
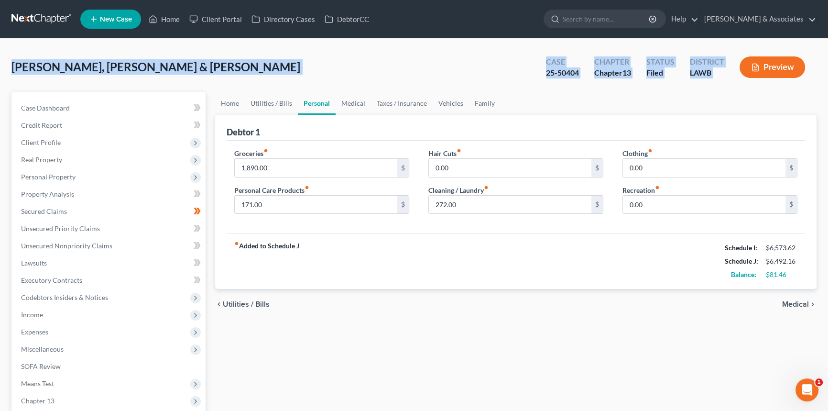
drag, startPoint x: 13, startPoint y: 67, endPoint x: 762, endPoint y: 78, distance: 748.6
click at [762, 78] on div "Robicheaux, Dually & Josie Upgraded Case 25-50404 Chapter Chapter 13 Status Fil…" at bounding box center [413, 71] width 805 height 42
click at [77, 74] on div "Robicheaux, Dually & Josie Upgraded" at bounding box center [155, 66] width 289 height 15
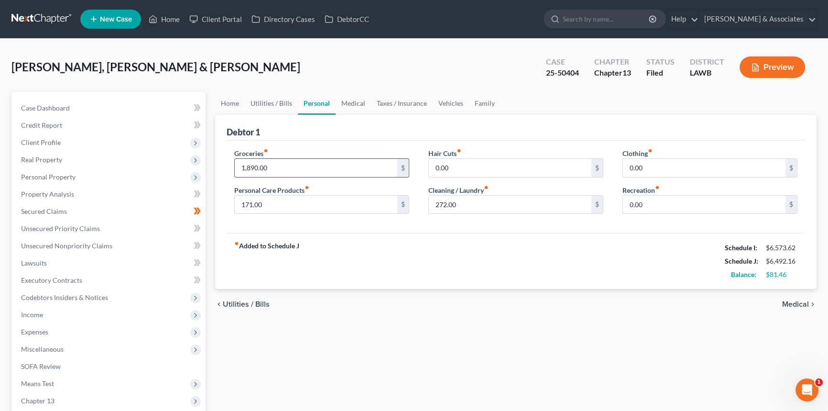
click at [339, 173] on input "1,890.00" at bounding box center [316, 168] width 163 height 18
click at [378, 299] on div "chevron_left Utilities / Bills Medical chevron_right" at bounding box center [516, 304] width 602 height 31
click at [276, 172] on input "400" at bounding box center [316, 168] width 163 height 18
click at [273, 167] on input "400" at bounding box center [316, 168] width 163 height 18
drag, startPoint x: 273, startPoint y: 167, endPoint x: 242, endPoint y: 170, distance: 30.2
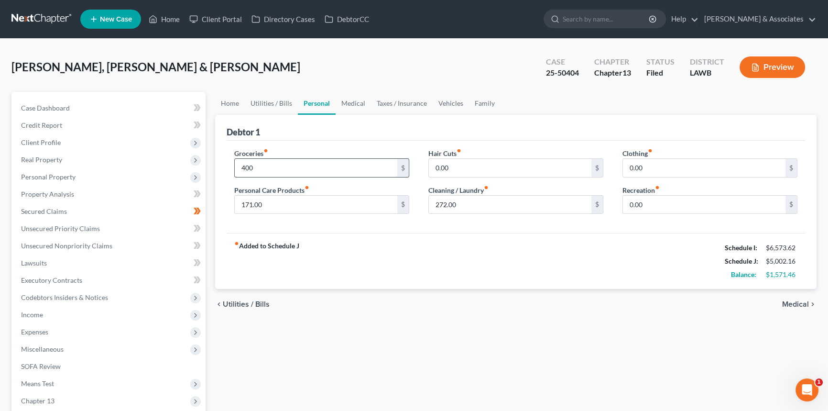
click at [242, 170] on input "400" at bounding box center [316, 168] width 163 height 18
click at [375, 312] on div "chevron_left Utilities / Bills Medical chevron_right" at bounding box center [516, 304] width 602 height 31
click at [467, 282] on div "fiber_manual_record Added to Schedule J Schedule I: $6,573.62 Schedule J: $5,00…" at bounding box center [516, 261] width 579 height 56
click at [287, 183] on div "Groceries fiber_manual_record 400 $ Personal Care Products fiber_manual_record …" at bounding box center [322, 185] width 194 height 74
click at [289, 164] on input "400" at bounding box center [316, 168] width 163 height 18
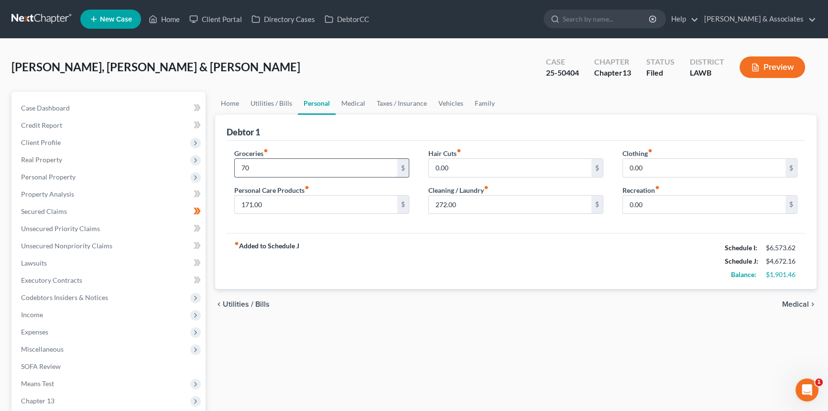
type input "700"
drag, startPoint x: 274, startPoint y: 163, endPoint x: 234, endPoint y: 162, distance: 39.7
click at [234, 162] on div "700 $" at bounding box center [321, 167] width 175 height 19
click at [491, 200] on input "272.00" at bounding box center [510, 205] width 163 height 18
click at [335, 200] on input "171.00" at bounding box center [316, 205] width 163 height 18
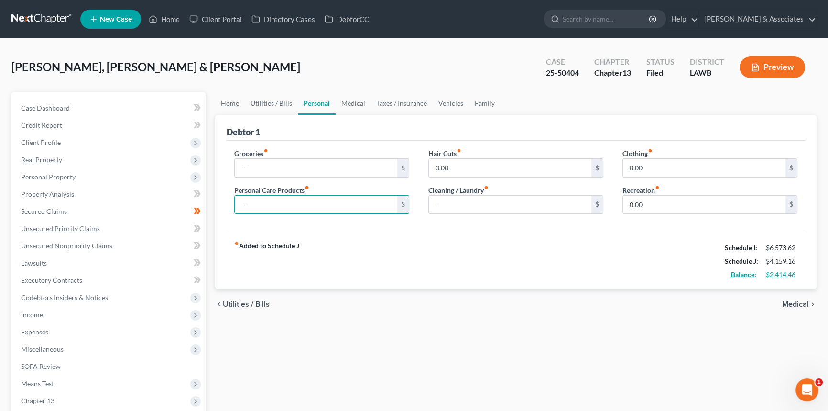
click at [502, 305] on div "chevron_left Utilities / Bills Medical chevron_right" at bounding box center [516, 304] width 602 height 31
click at [504, 308] on div "chevron_left Utilities / Bills Medical chevron_right" at bounding box center [516, 304] width 602 height 31
click at [309, 159] on input "text" at bounding box center [316, 168] width 163 height 18
click at [56, 246] on span "Unsecured Nonpriority Claims" at bounding box center [66, 246] width 91 height 8
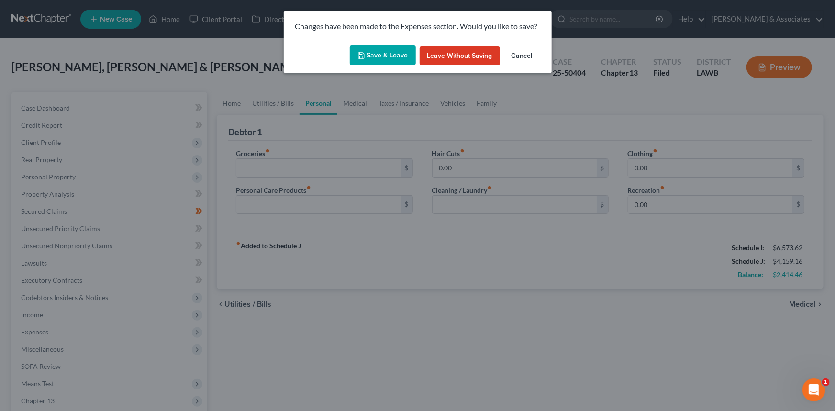
click at [473, 58] on button "Leave without Saving" at bounding box center [459, 55] width 80 height 19
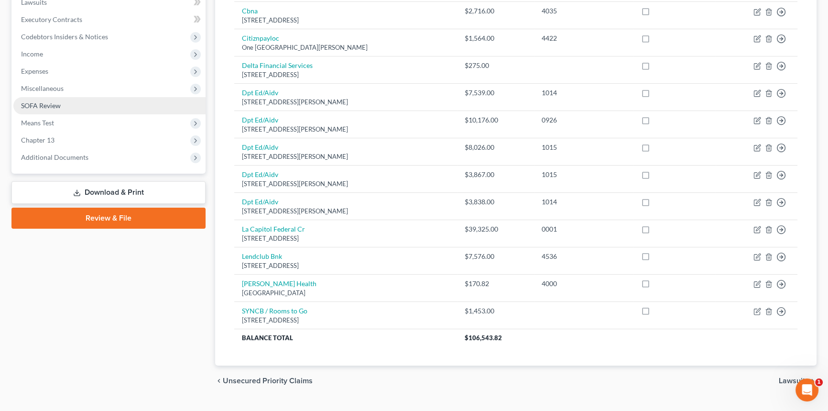
scroll to position [87, 0]
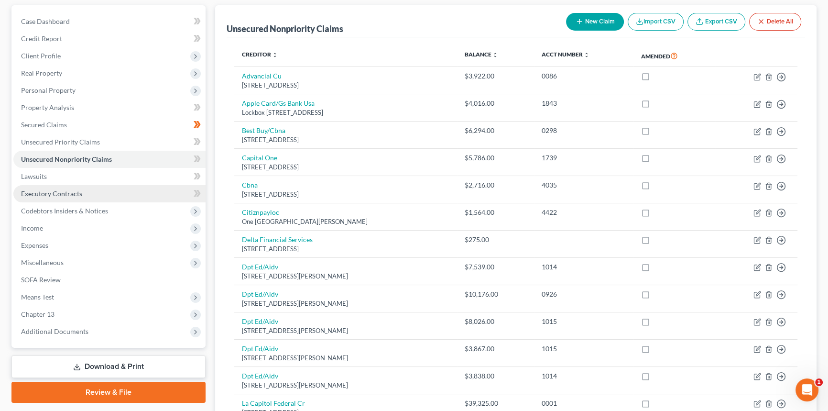
click at [77, 191] on span "Executory Contracts" at bounding box center [51, 193] width 61 height 8
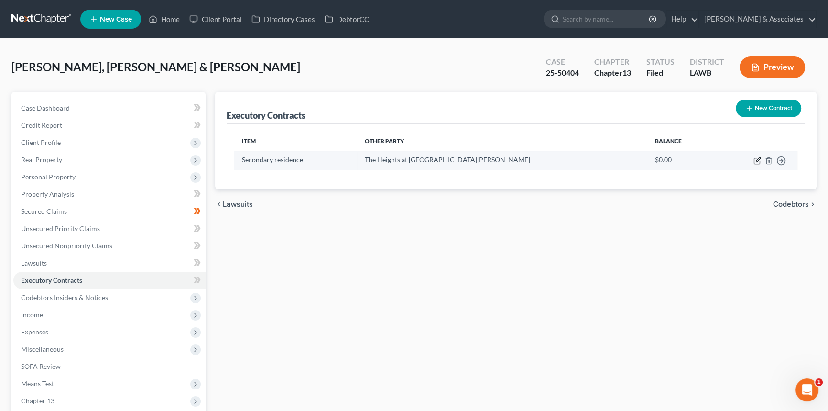
click at [756, 161] on icon "button" at bounding box center [758, 159] width 4 height 4
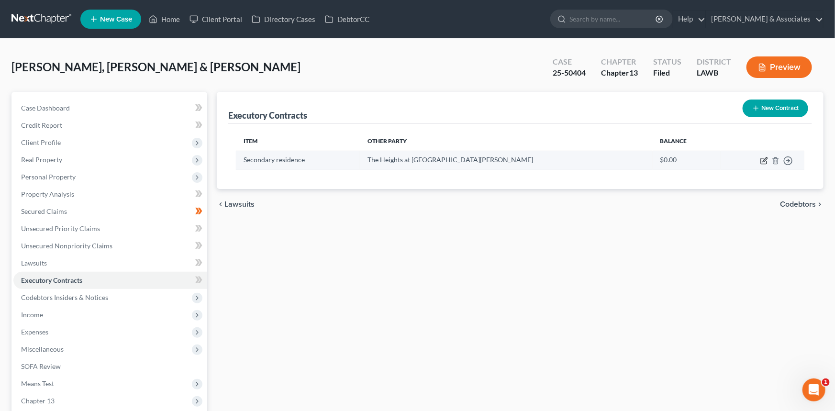
select select "3"
select select "42"
select select "3"
select select "0"
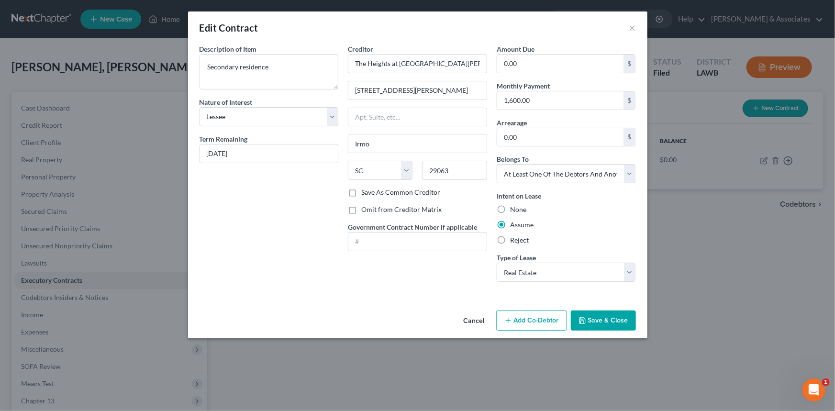
click at [463, 328] on button "Cancel" at bounding box center [474, 320] width 36 height 19
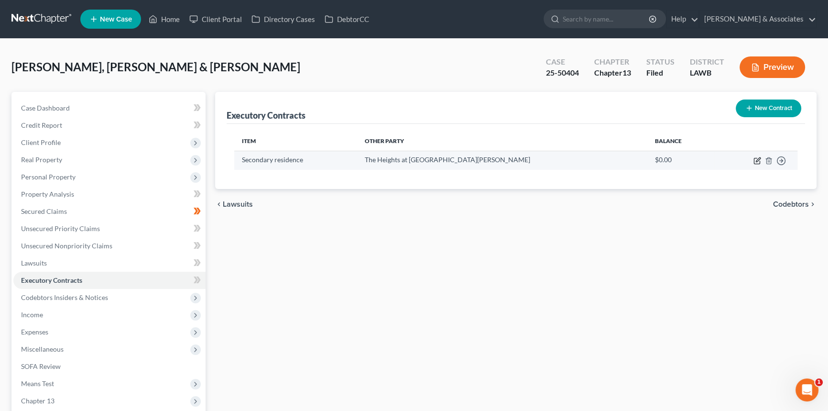
click at [757, 161] on icon "button" at bounding box center [758, 159] width 4 height 4
select select "3"
select select "42"
select select "3"
select select "0"
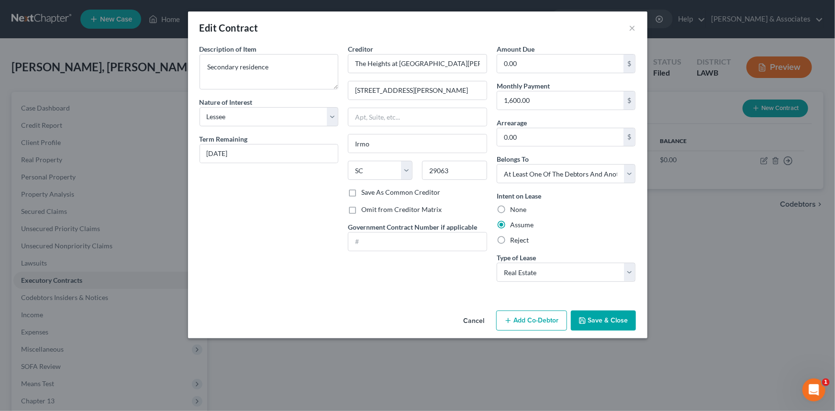
click at [449, 290] on div "Description of non-residential real property * Description of Item * Secondary …" at bounding box center [417, 175] width 459 height 263
click at [362, 277] on div "Creditor * The Heights at Lake Murray 100 Walden Heights Drive Irmo State AL AK…" at bounding box center [417, 166] width 149 height 245
click at [473, 319] on button "Cancel" at bounding box center [474, 320] width 36 height 19
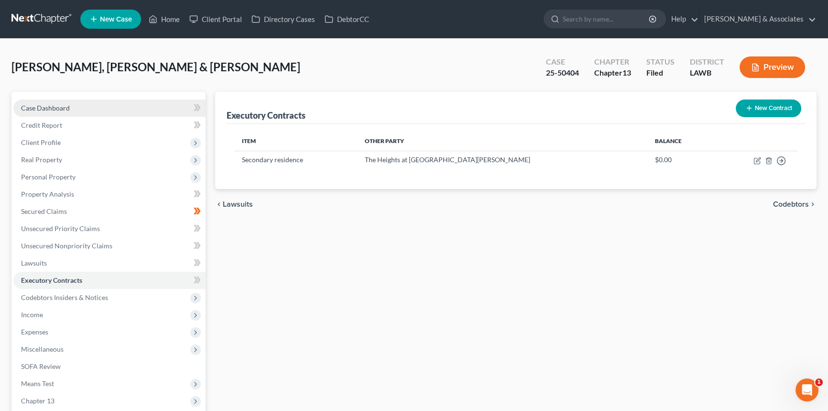
click at [75, 99] on link "Case Dashboard" at bounding box center [109, 107] width 192 height 17
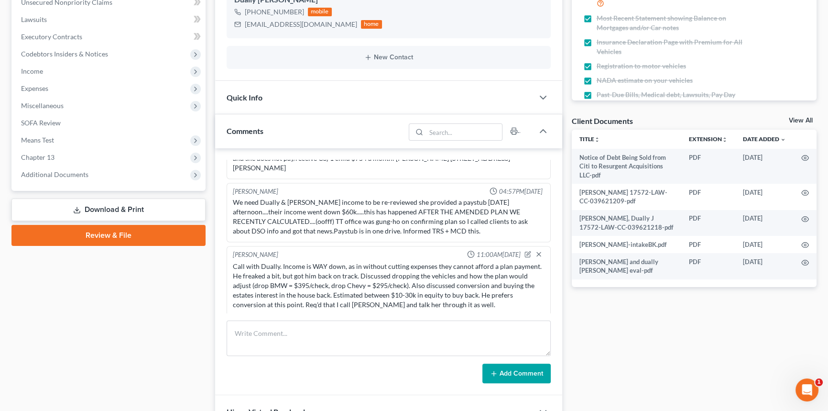
scroll to position [261, 0]
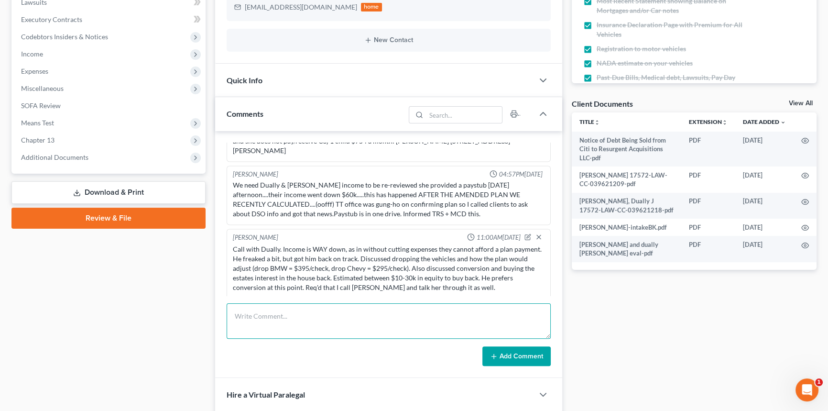
click at [268, 320] on textarea at bounding box center [389, 320] width 324 height 35
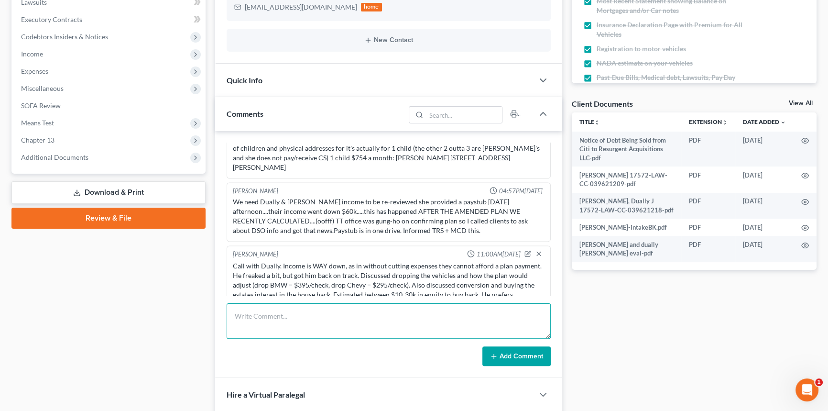
scroll to position [2080, 0]
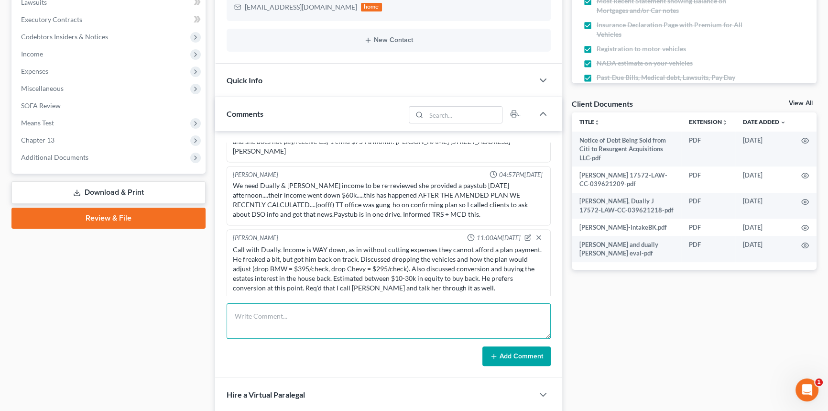
click at [383, 327] on textarea at bounding box center [389, 320] width 324 height 35
click at [383, 321] on textarea at bounding box center [389, 320] width 324 height 35
type textarea "S"
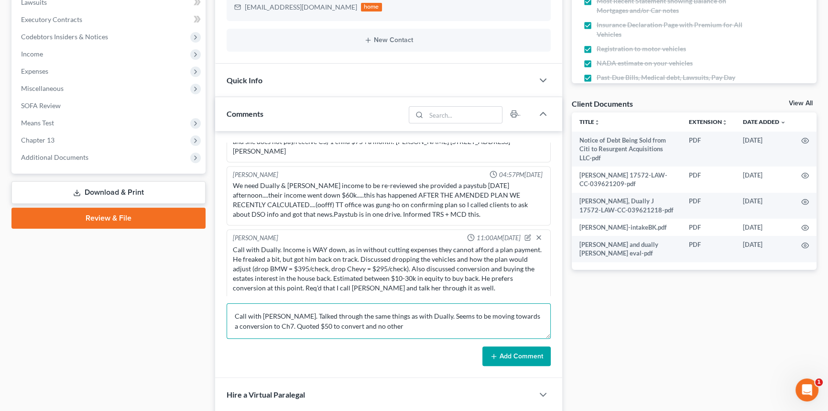
click at [402, 334] on textarea "Call with Josie. Talked through the same things as with Dually. Seems to be mov…" at bounding box center [389, 320] width 324 height 35
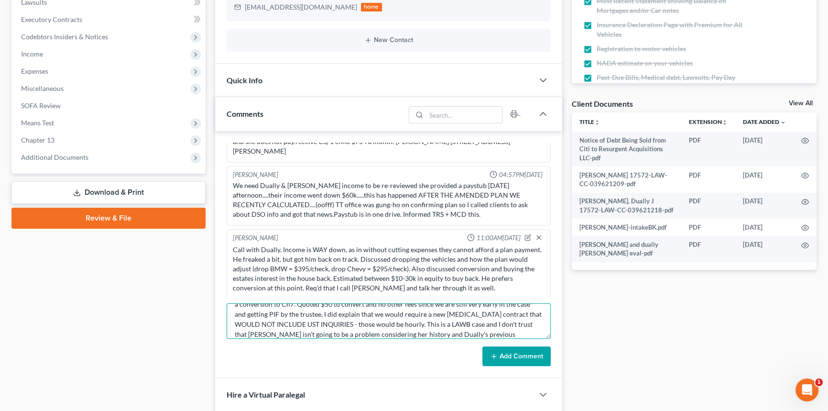
scroll to position [32, 0]
type textarea "Call with Josie. Talked through the same things as with Dually. Seems to be mov…"
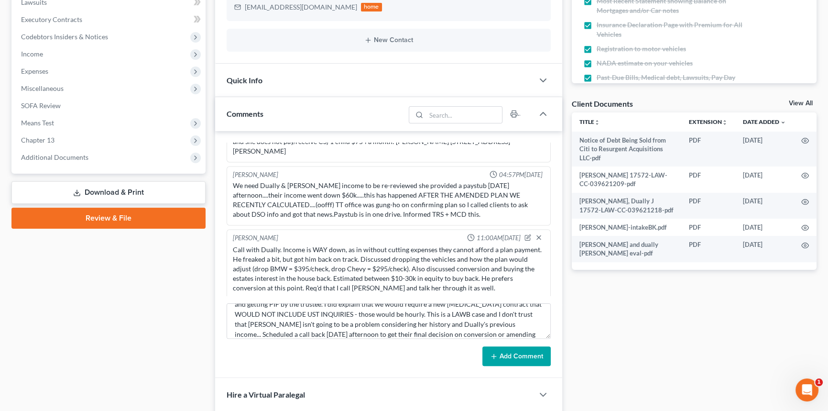
click at [521, 352] on button "Add Comment" at bounding box center [517, 356] width 68 height 20
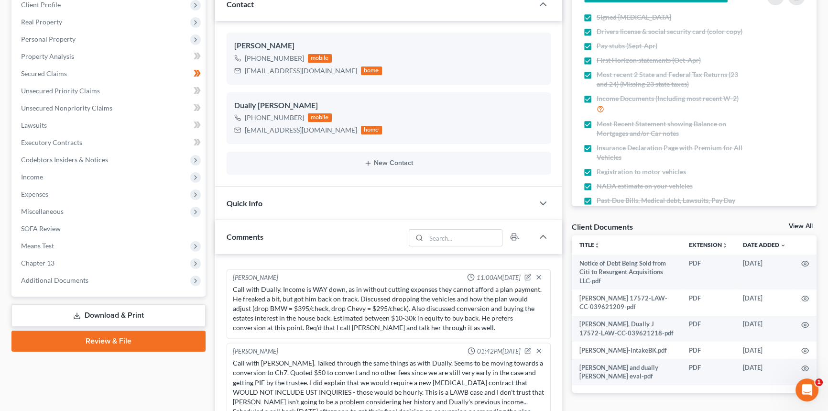
scroll to position [0, 0]
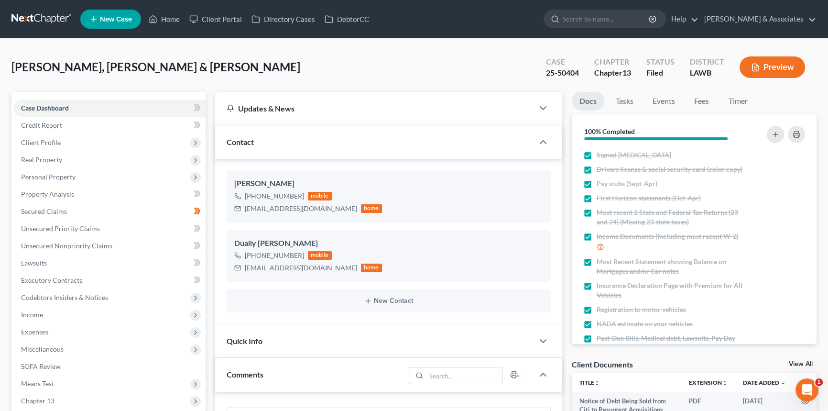
drag, startPoint x: 43, startPoint y: 1, endPoint x: 43, endPoint y: 10, distance: 8.6
click at [43, 1] on nav "Home New Case Client Portal Directory Cases DebtorCC Diment & Associates postp@…" at bounding box center [414, 19] width 828 height 38
click at [43, 11] on link at bounding box center [41, 19] width 61 height 17
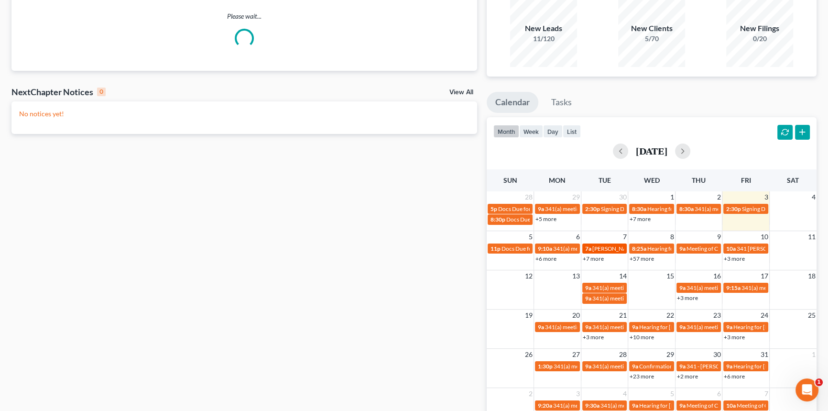
scroll to position [130, 0]
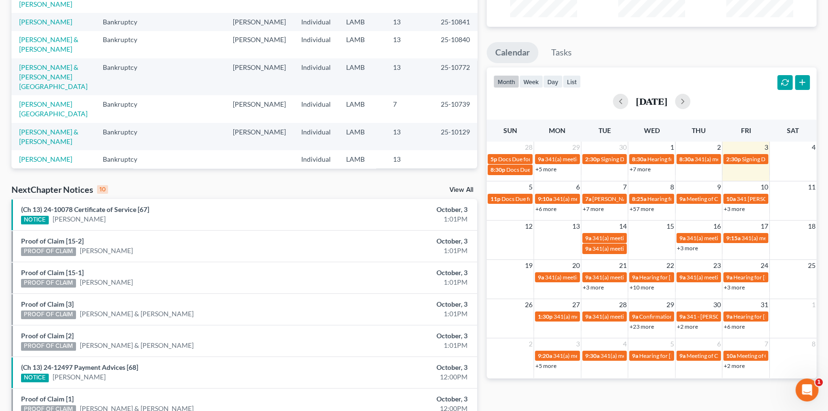
click at [552, 208] on link "+6 more" at bounding box center [546, 208] width 21 height 7
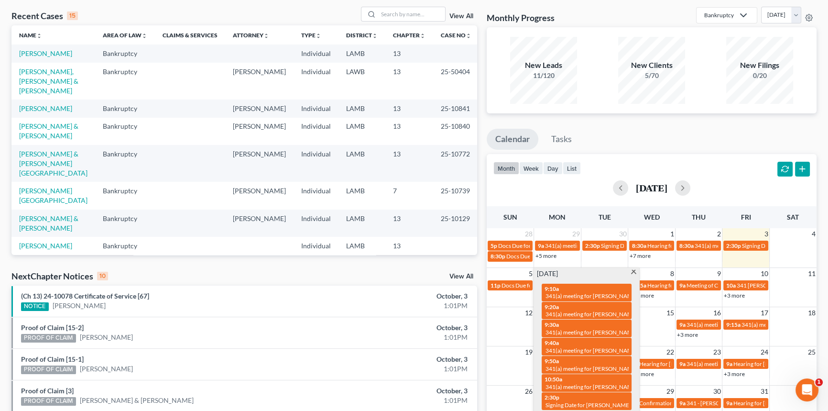
scroll to position [0, 0]
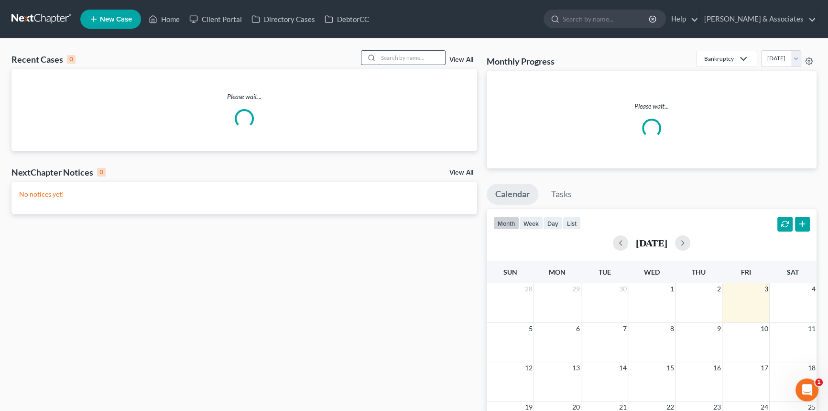
click at [441, 62] on input "search" at bounding box center [411, 58] width 67 height 14
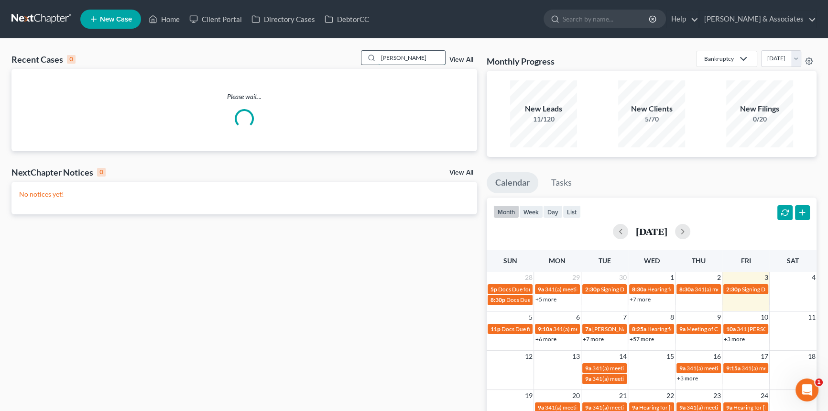
type input "[PERSON_NAME]"
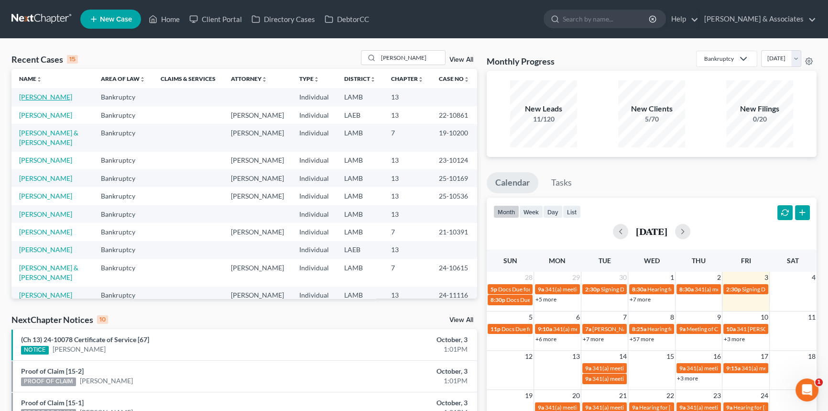
click at [56, 95] on link "[PERSON_NAME]" at bounding box center [45, 97] width 53 height 8
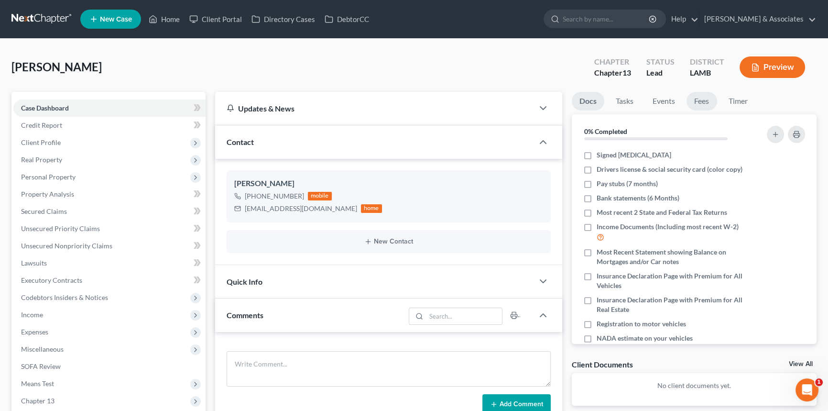
click at [710, 99] on link "Fees" at bounding box center [702, 101] width 31 height 19
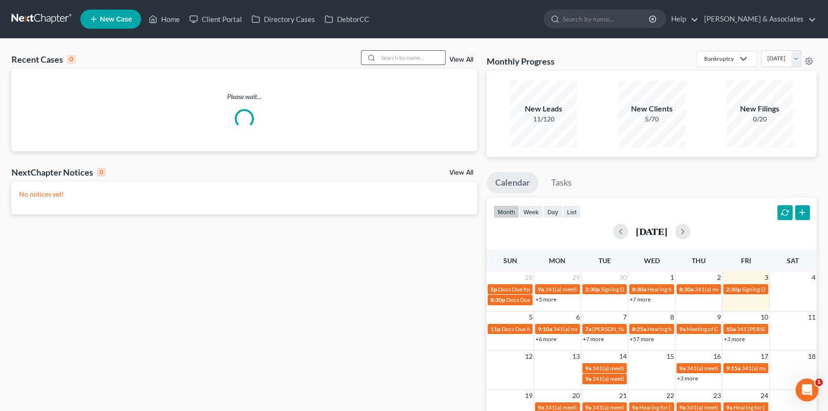
click at [417, 60] on input "search" at bounding box center [411, 58] width 67 height 14
type input "[PERSON_NAME]"
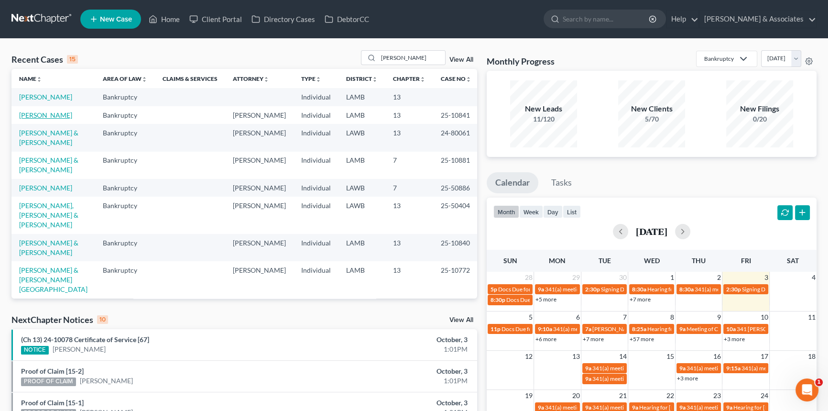
click at [52, 114] on link "[PERSON_NAME]" at bounding box center [45, 115] width 53 height 8
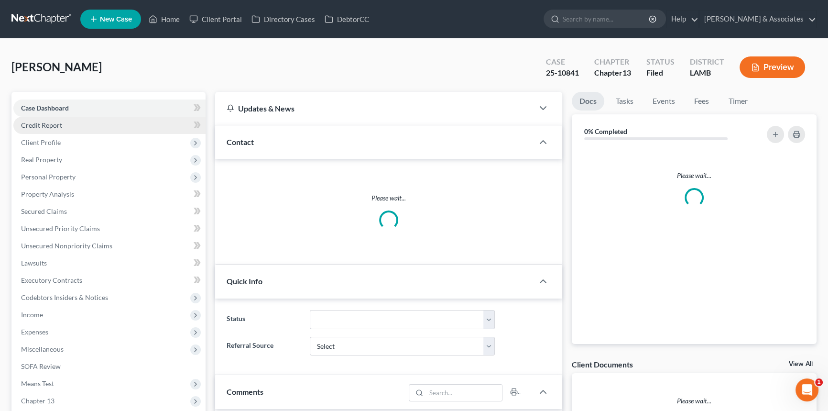
drag, startPoint x: 52, startPoint y: 114, endPoint x: 117, endPoint y: 120, distance: 64.8
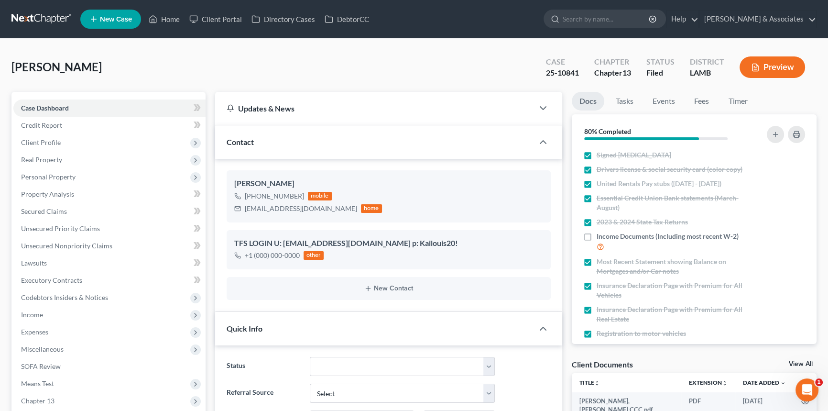
click at [45, 18] on link at bounding box center [41, 19] width 61 height 17
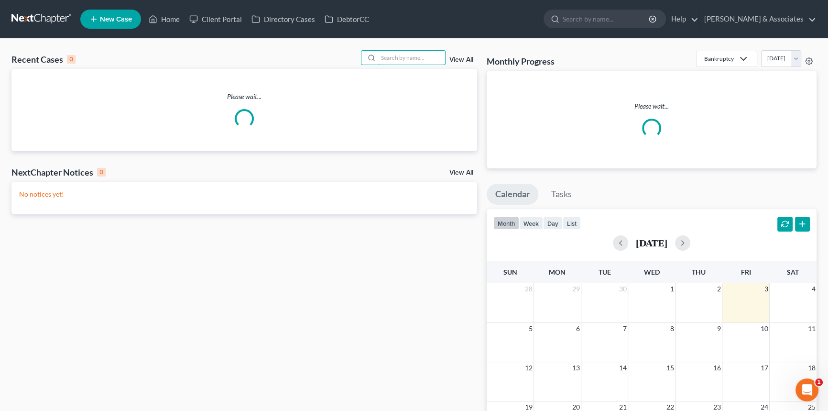
click at [409, 58] on input "search" at bounding box center [411, 58] width 67 height 14
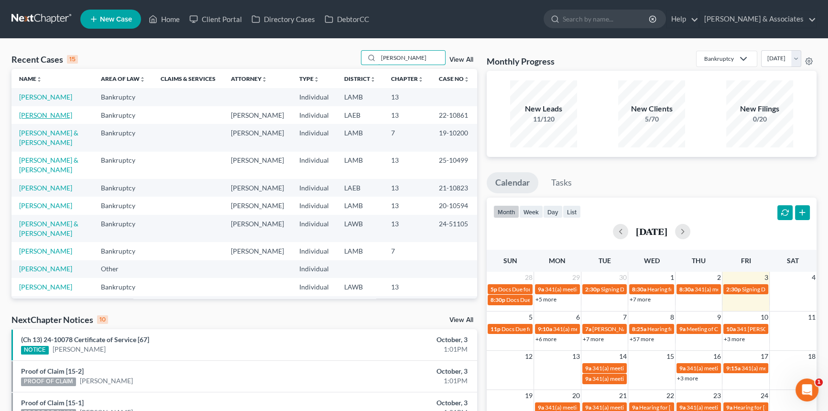
type input "[PERSON_NAME]"
click at [44, 114] on link "[PERSON_NAME]" at bounding box center [45, 115] width 53 height 8
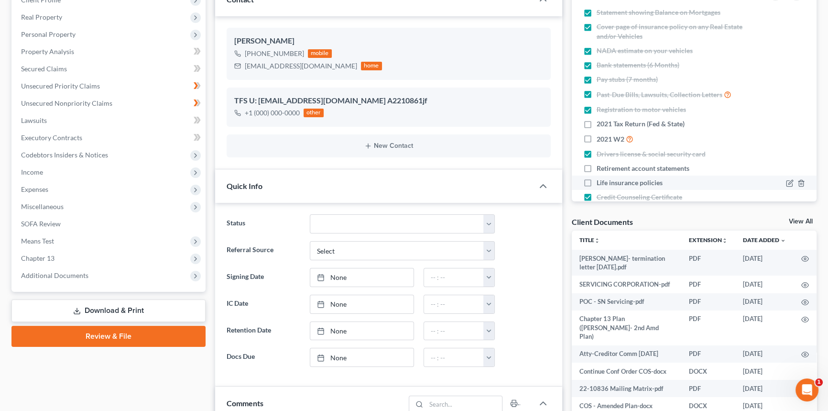
scroll to position [43, 0]
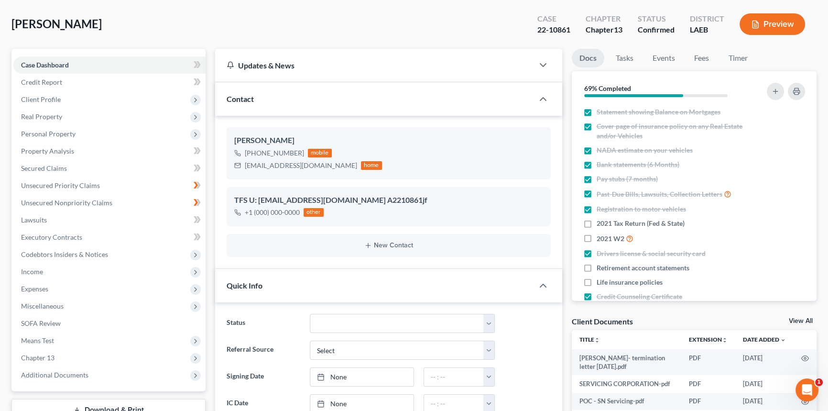
click at [708, 44] on div "[PERSON_NAME] Upgraded Case 22-10861 Chapter Chapter 13 Status Confirmed Distri…" at bounding box center [413, 28] width 805 height 42
click at [707, 49] on link "Fees" at bounding box center [702, 58] width 31 height 19
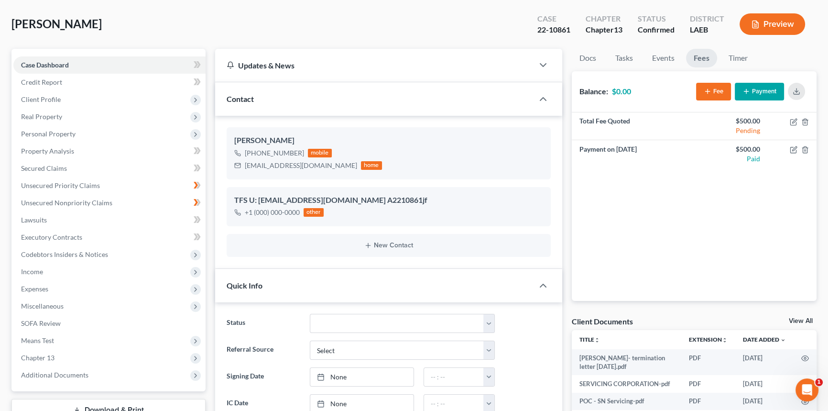
click at [406, 45] on div "[PERSON_NAME] Upgraded Case 22-10861 Chapter Chapter 13 Status Confirmed Distri…" at bounding box center [413, 28] width 805 height 42
